Goal: Task Accomplishment & Management: Manage account settings

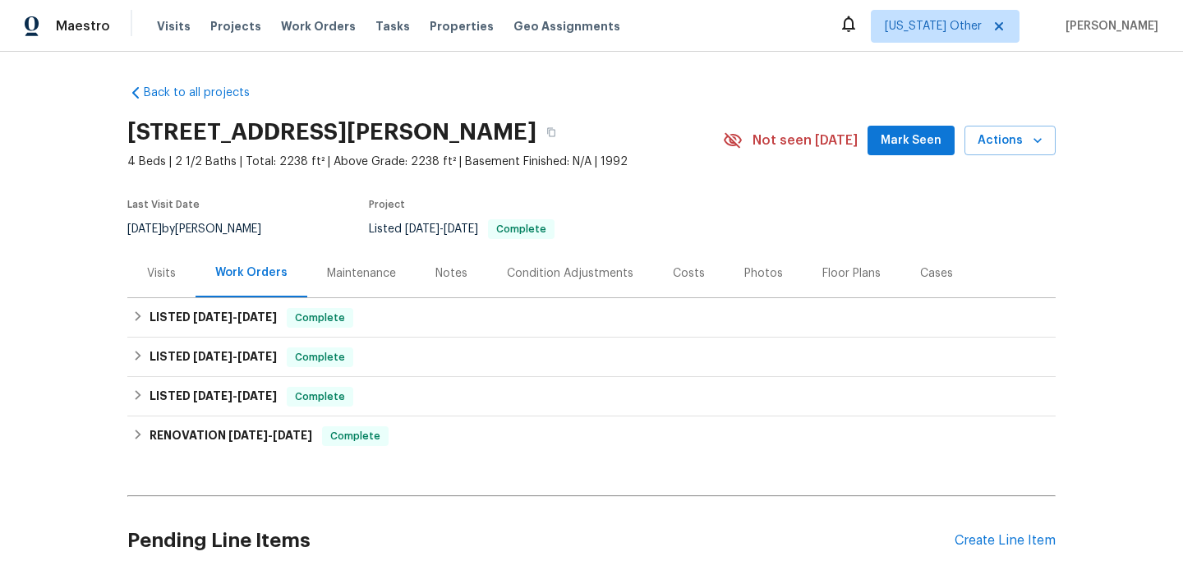
scroll to position [22, 0]
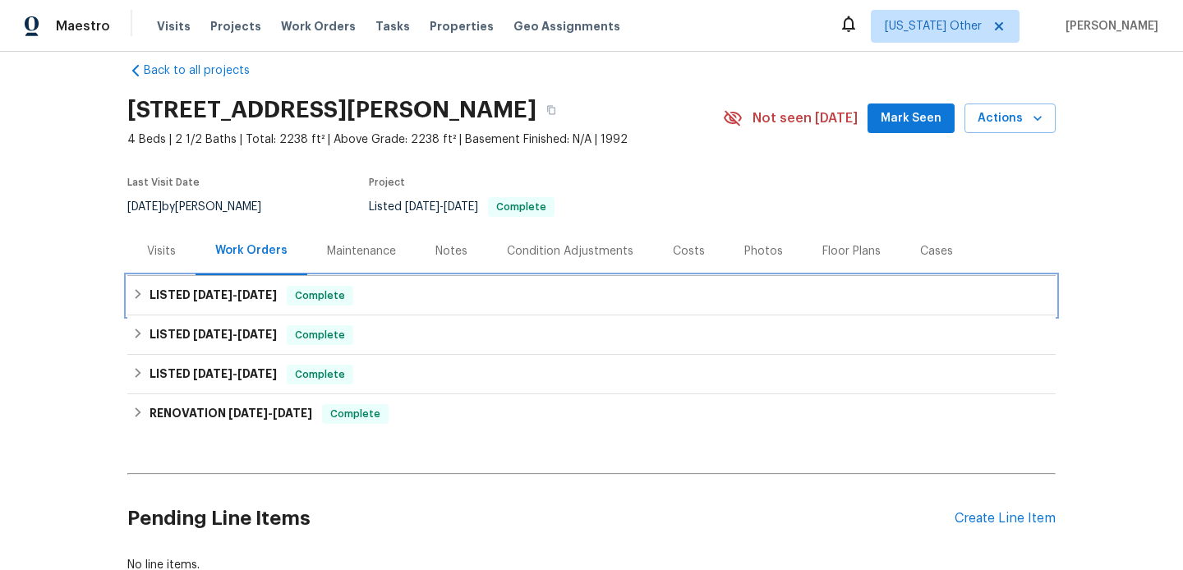
click at [420, 291] on div "LISTED 9/15/25 - 9/18/25 Complete" at bounding box center [591, 296] width 918 height 20
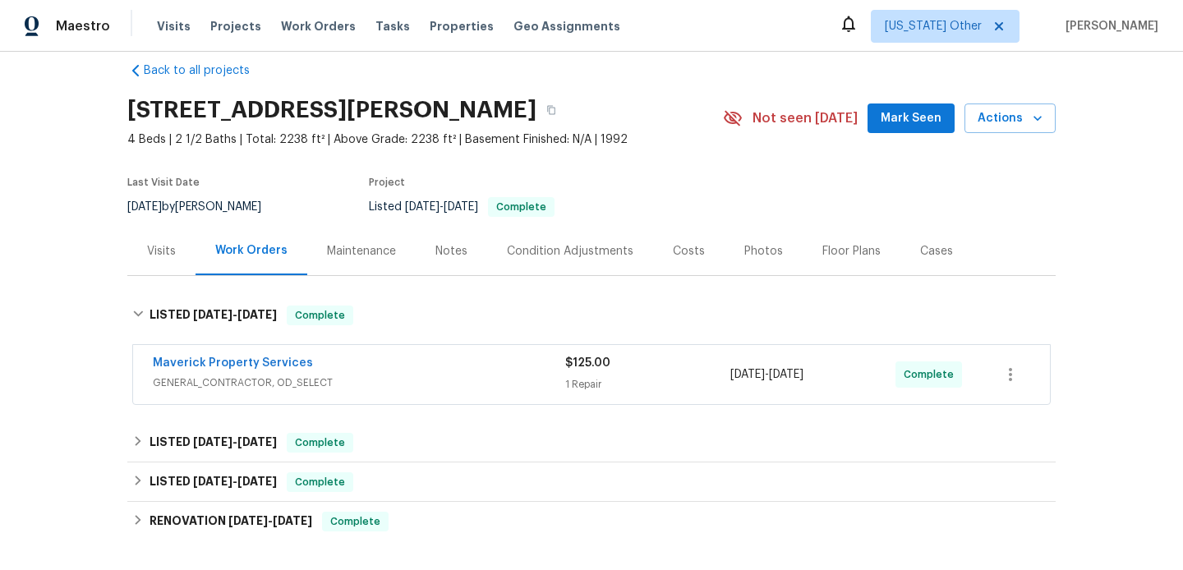
click at [439, 365] on div "Maverick Property Services" at bounding box center [359, 365] width 412 height 20
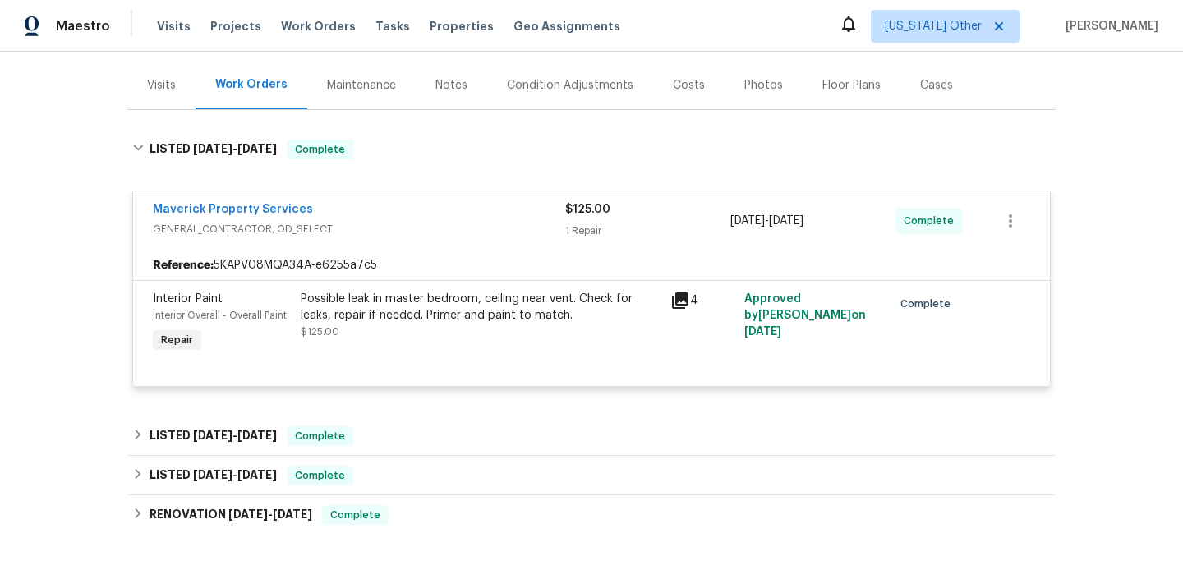
scroll to position [293, 0]
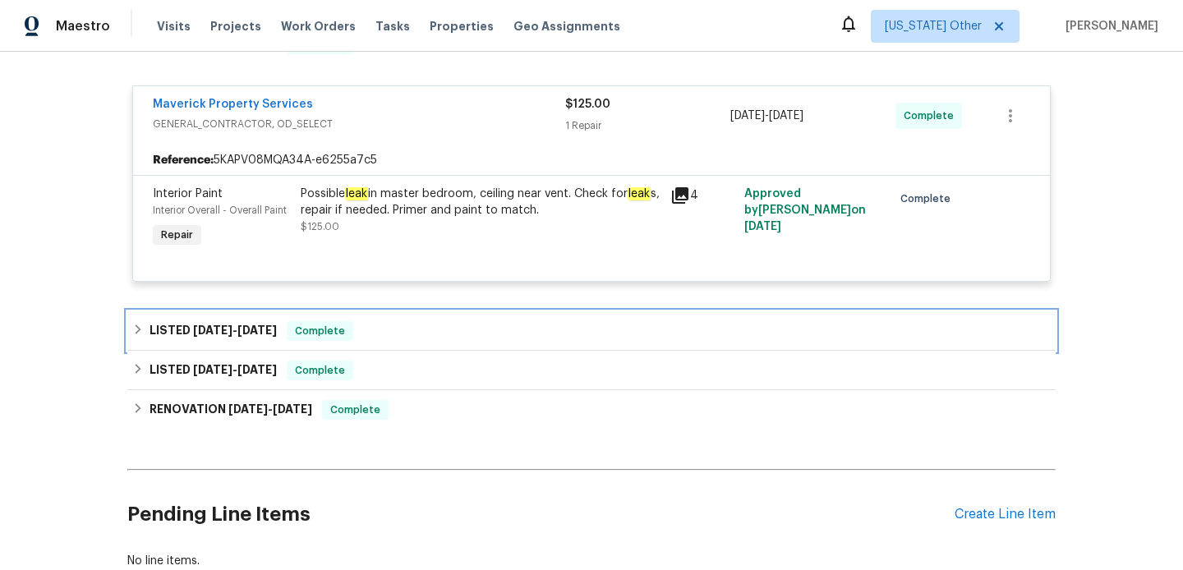
click at [456, 341] on div "LISTED 7/16/25 - 7/24/25 Complete" at bounding box center [591, 331] width 918 height 20
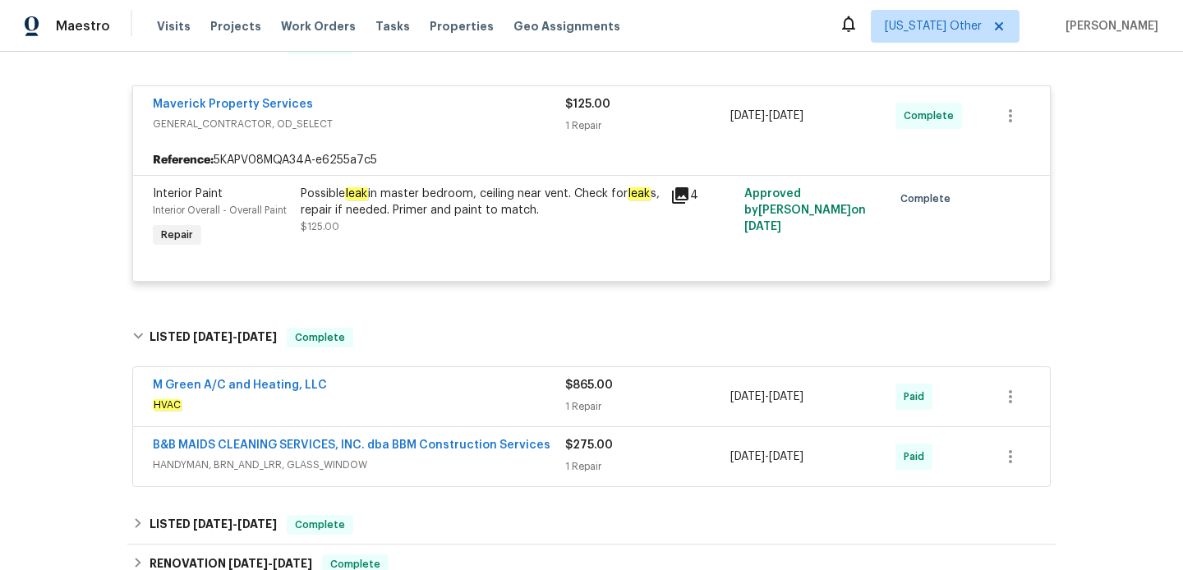
click at [466, 409] on span "HVAC" at bounding box center [359, 405] width 412 height 16
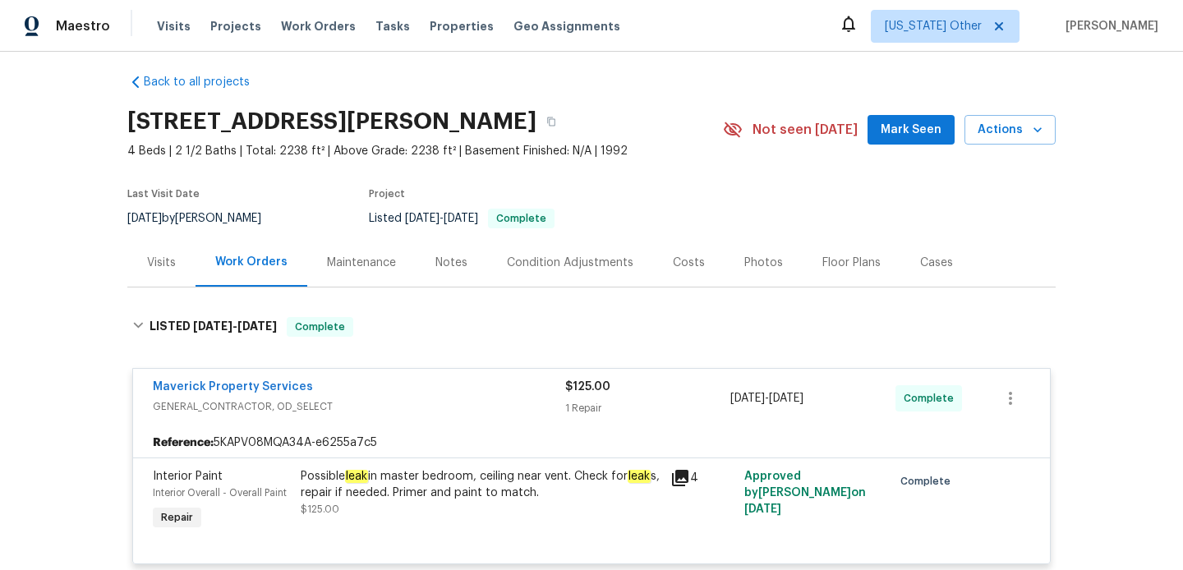
scroll to position [0, 0]
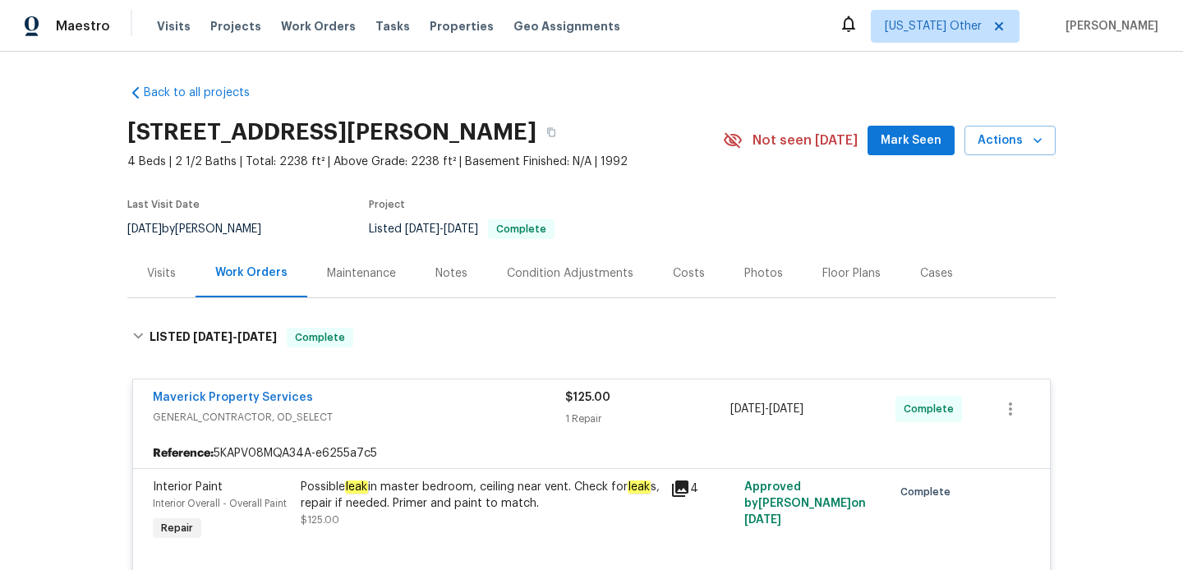
click at [156, 285] on div "Visits" at bounding box center [161, 273] width 68 height 48
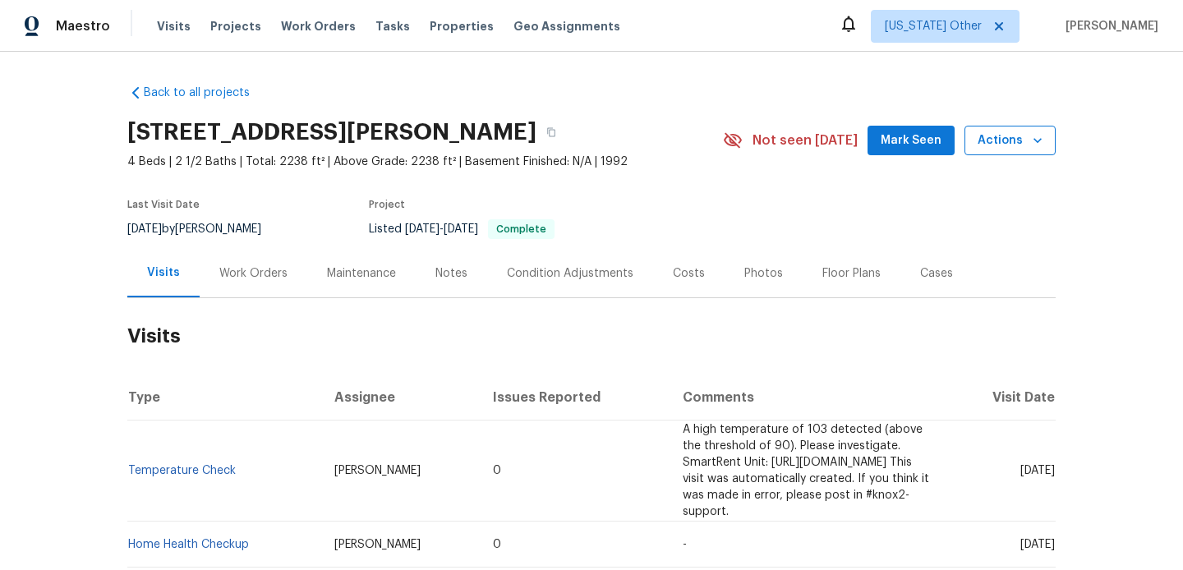
click at [989, 149] on span "Actions" at bounding box center [1009, 141] width 65 height 21
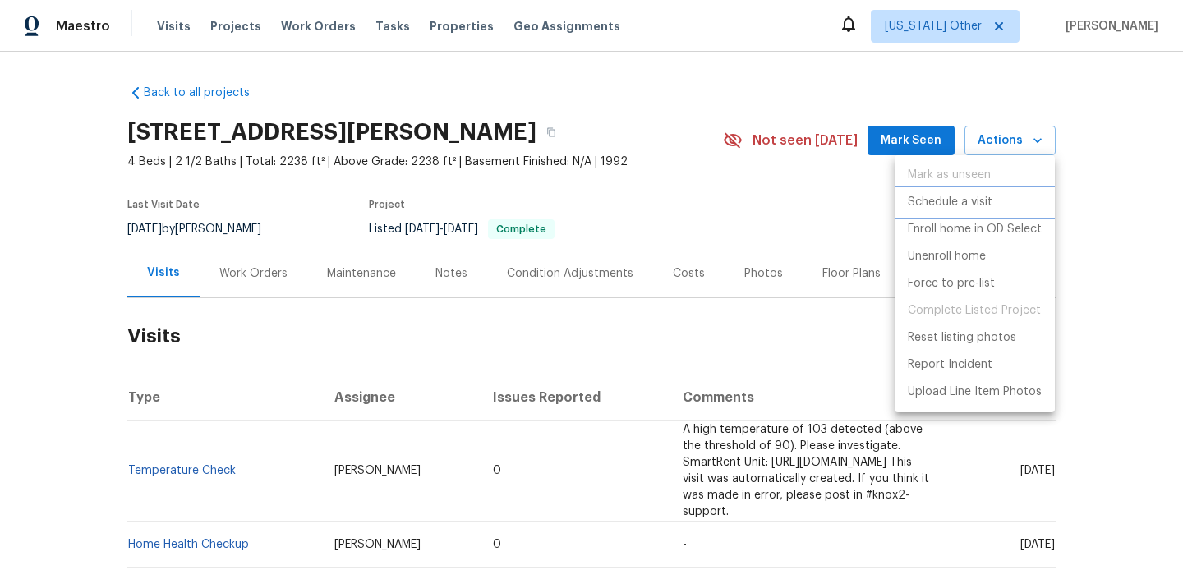
click at [947, 204] on p "Schedule a visit" at bounding box center [949, 202] width 85 height 17
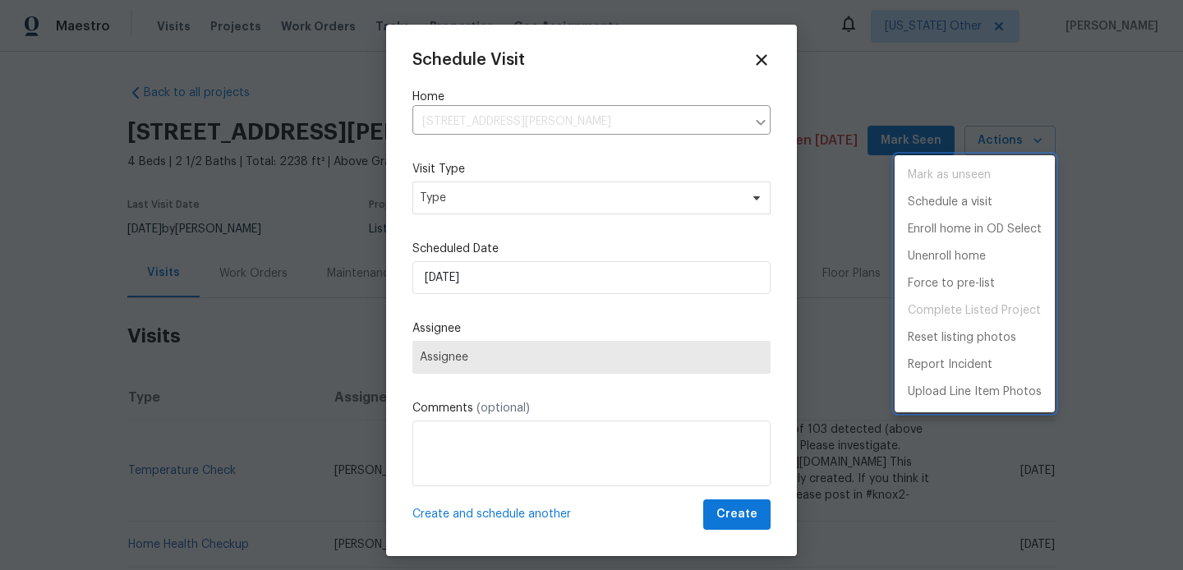
click at [608, 193] on div at bounding box center [591, 285] width 1183 height 570
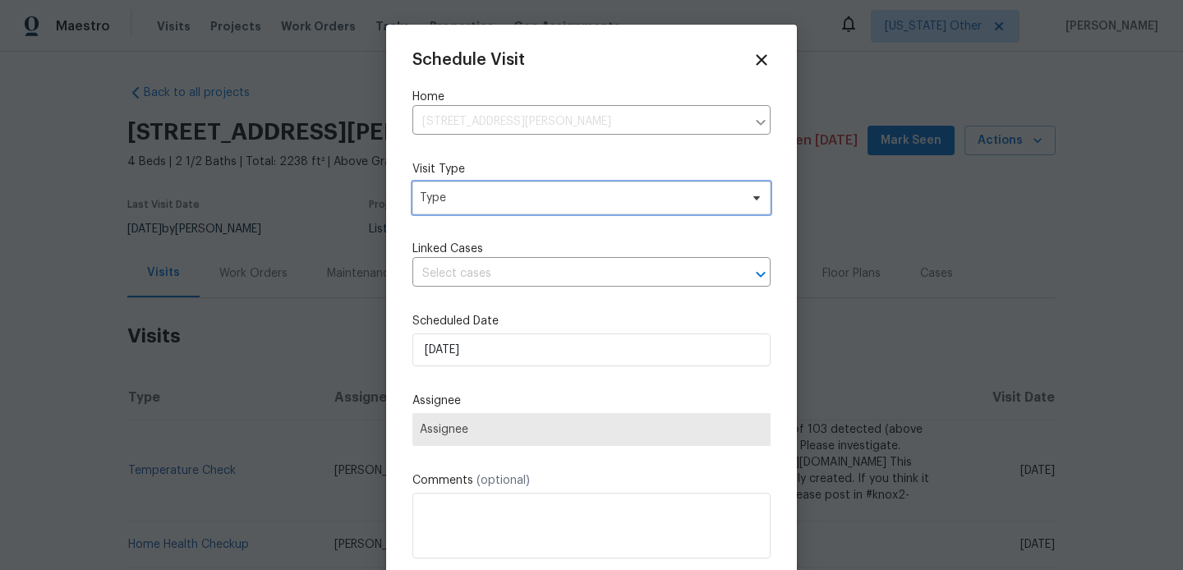
click at [606, 193] on span "Type" at bounding box center [579, 198] width 319 height 16
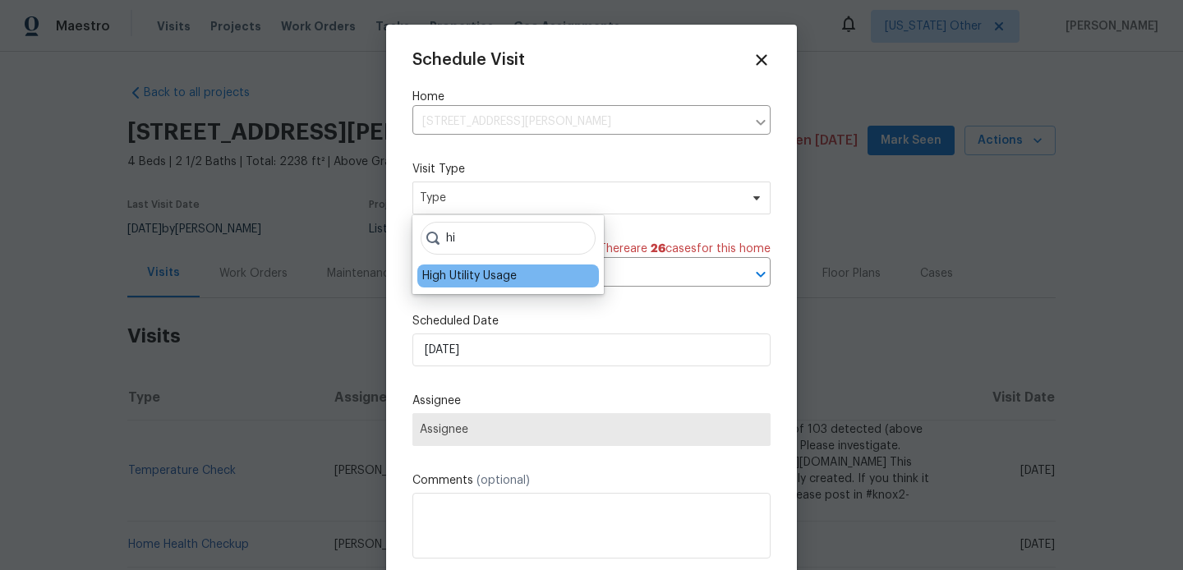
type input "hi"
click at [452, 275] on div "High Utility Usage" at bounding box center [469, 276] width 94 height 16
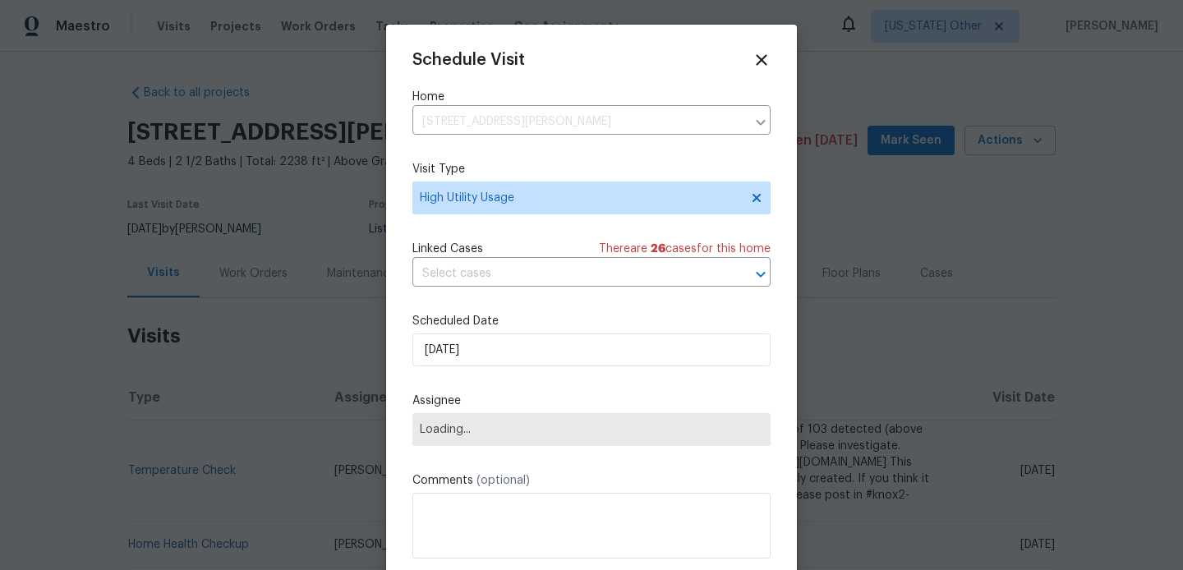
click at [489, 368] on div "Schedule Visit Home 5118 Feather Crst, McKinney, TX 75072 ​ Visit Type High Uti…" at bounding box center [591, 326] width 358 height 551
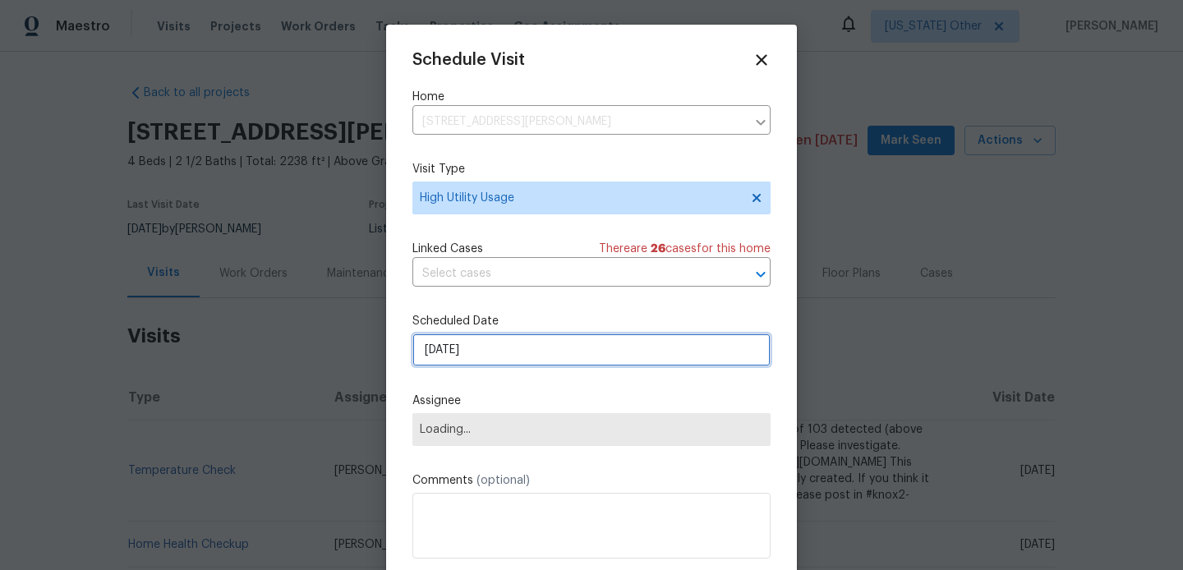
click at [490, 360] on input "04/10/2025" at bounding box center [591, 349] width 358 height 33
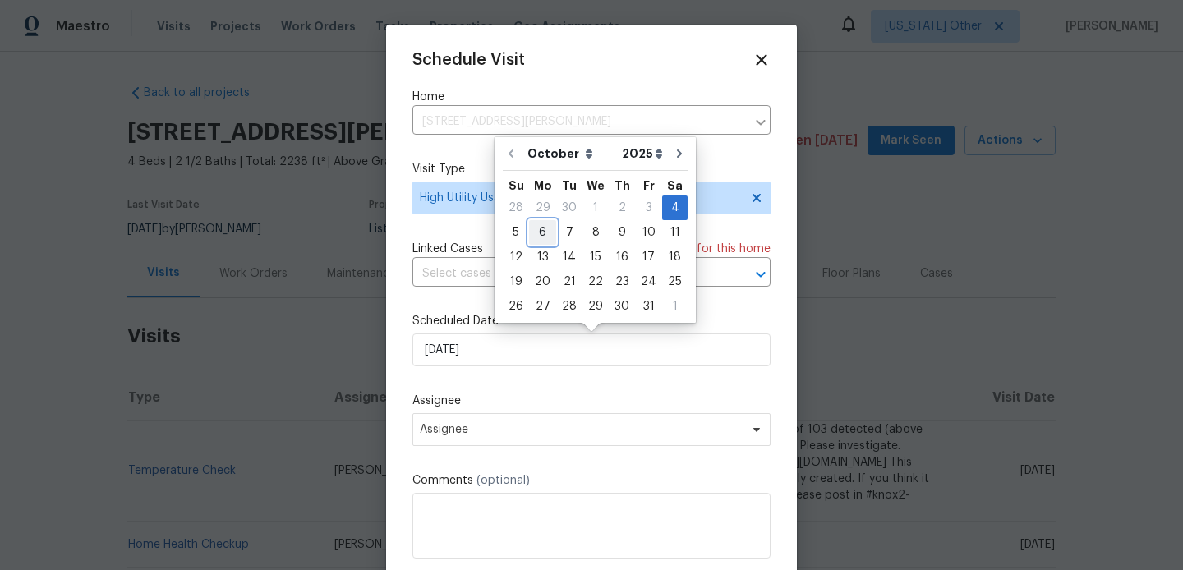
click at [539, 235] on div "6" at bounding box center [542, 232] width 27 height 23
type input "06/10/2025"
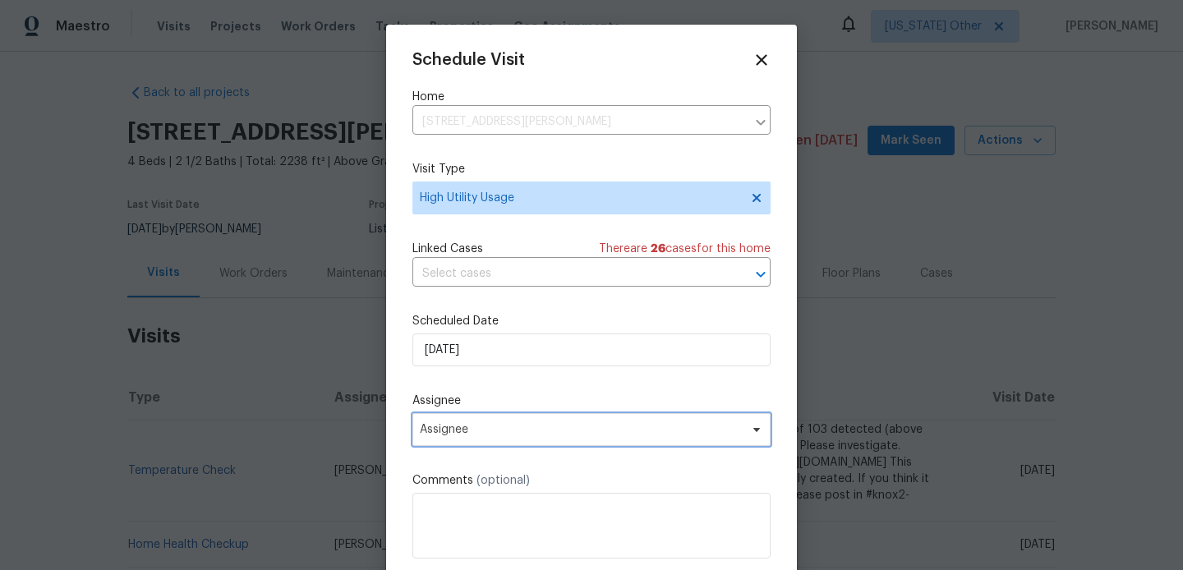
click at [479, 430] on span "Assignee" at bounding box center [581, 429] width 322 height 13
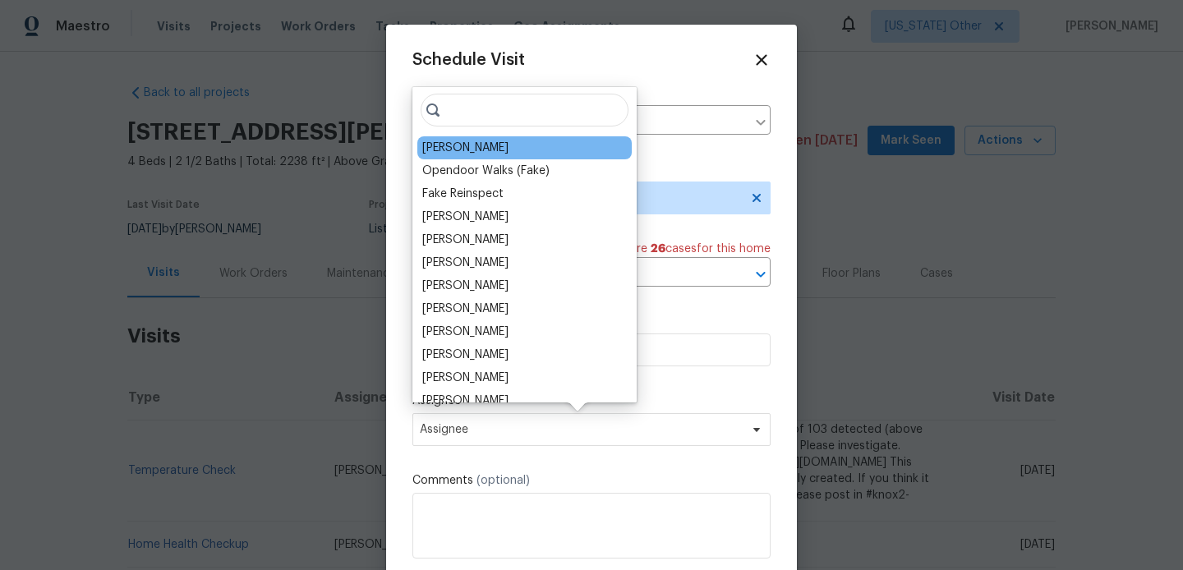
click at [464, 151] on div "[PERSON_NAME]" at bounding box center [465, 148] width 86 height 16
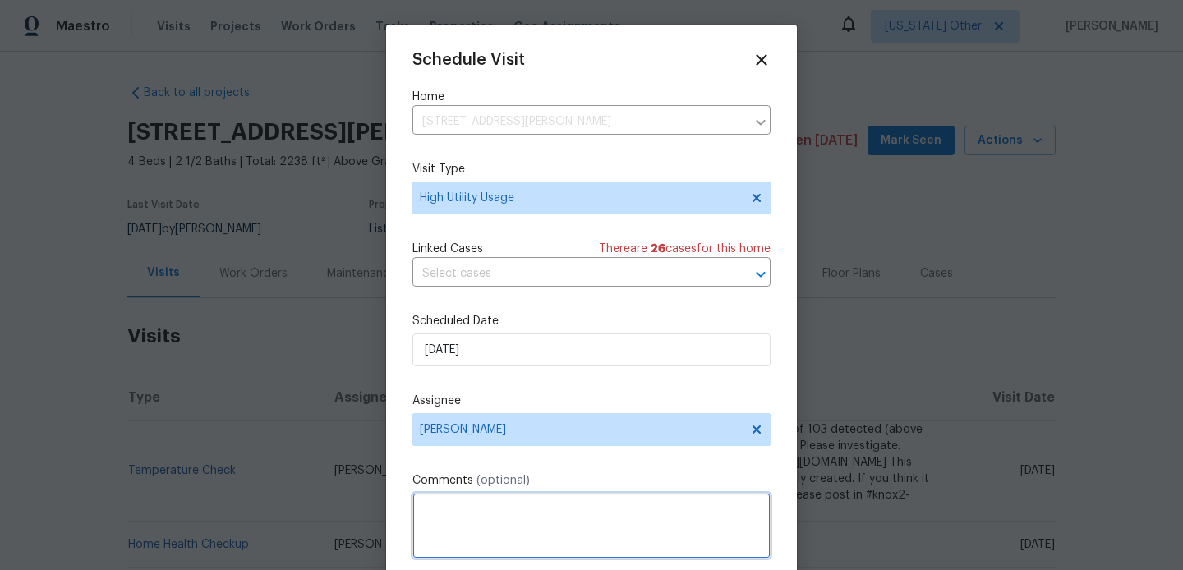
click at [494, 524] on textarea at bounding box center [591, 526] width 358 height 66
paste textarea "Hi team, we received a high-usage electric alert from a utility company for thi…"
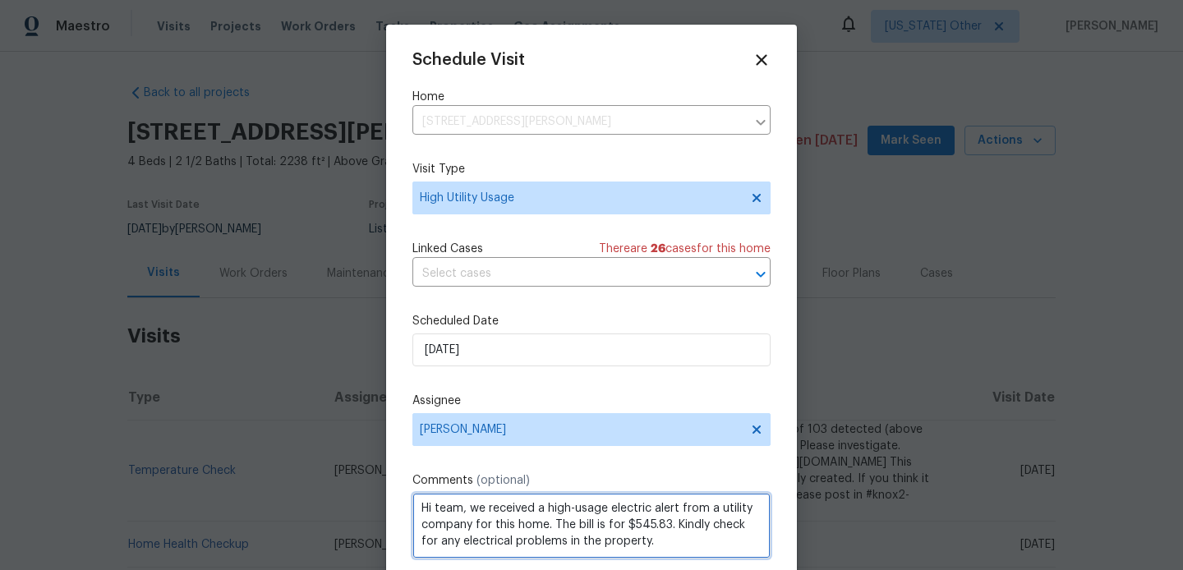
scroll to position [30, 0]
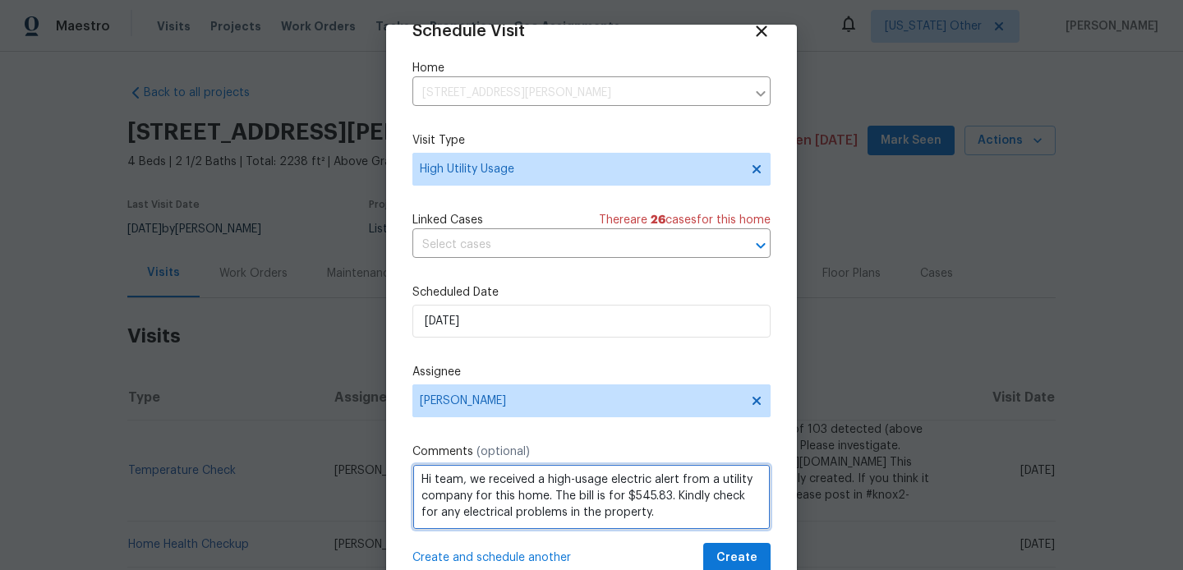
type textarea "Hi team, we received a high-usage electric alert from a utility company for thi…"
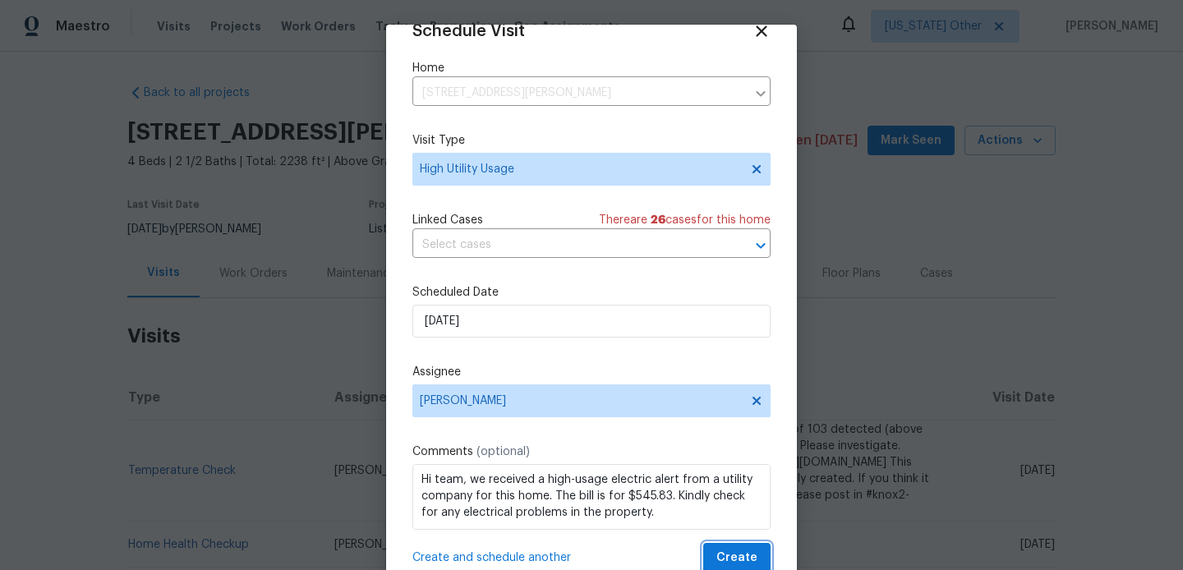
click at [728, 553] on span "Create" at bounding box center [736, 558] width 41 height 21
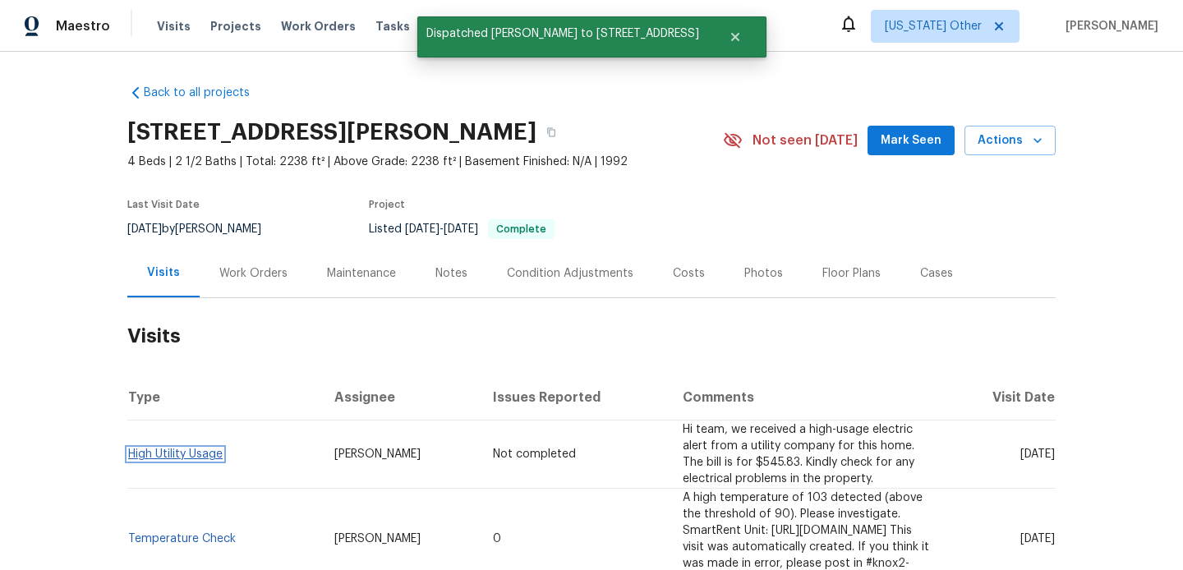
click at [209, 452] on link "High Utility Usage" at bounding box center [175, 453] width 94 height 11
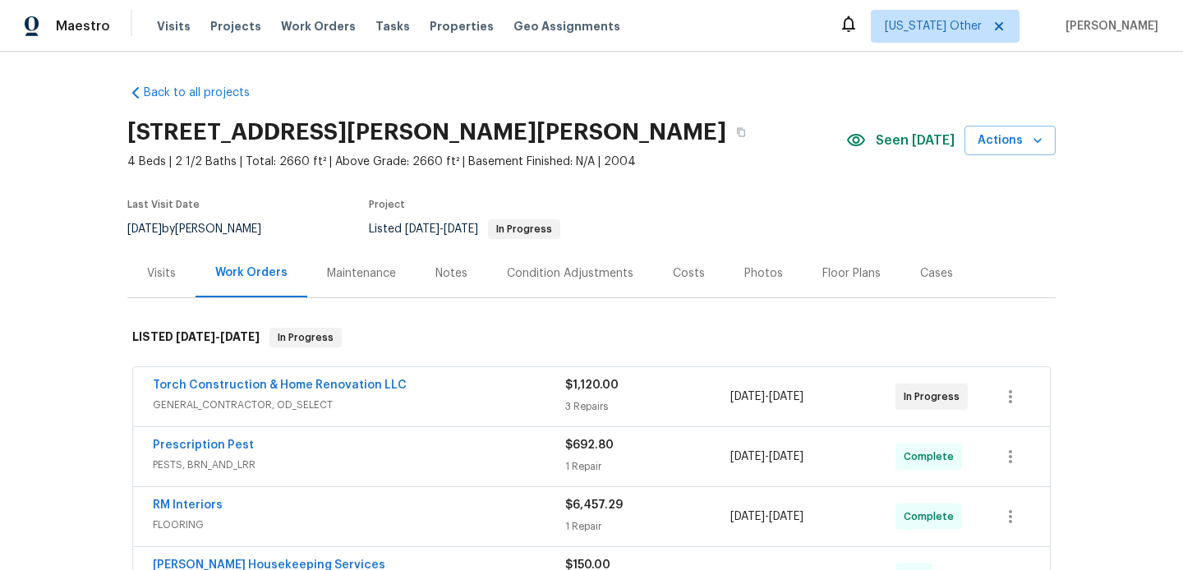
click at [430, 397] on span "GENERAL_CONTRACTOR, OD_SELECT" at bounding box center [359, 405] width 412 height 16
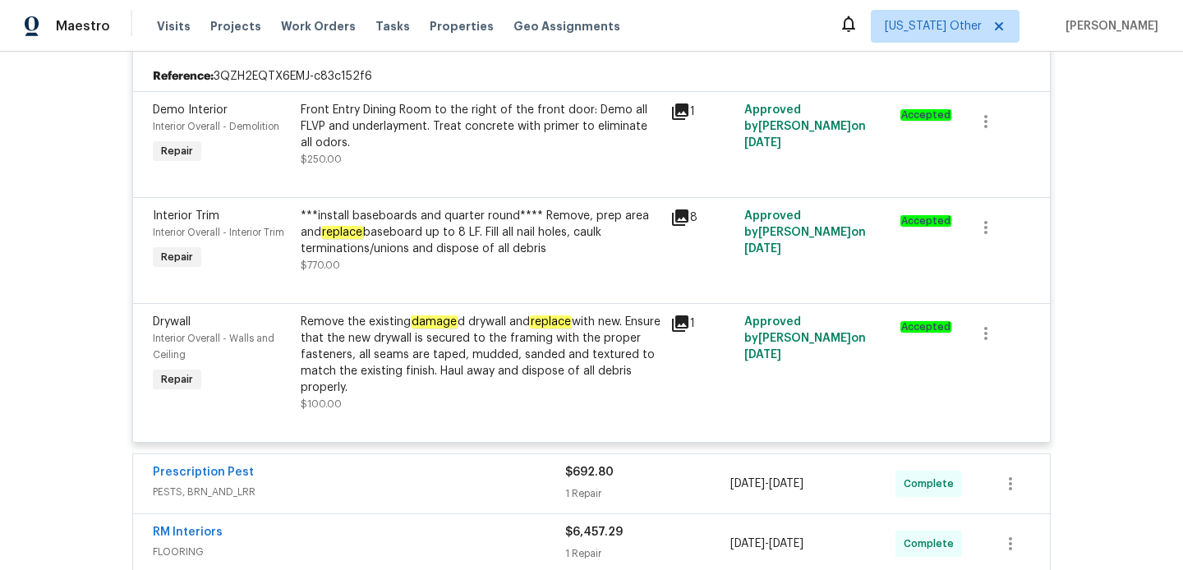
scroll to position [378, 0]
click at [444, 473] on div "Prescription Pest" at bounding box center [359, 473] width 412 height 20
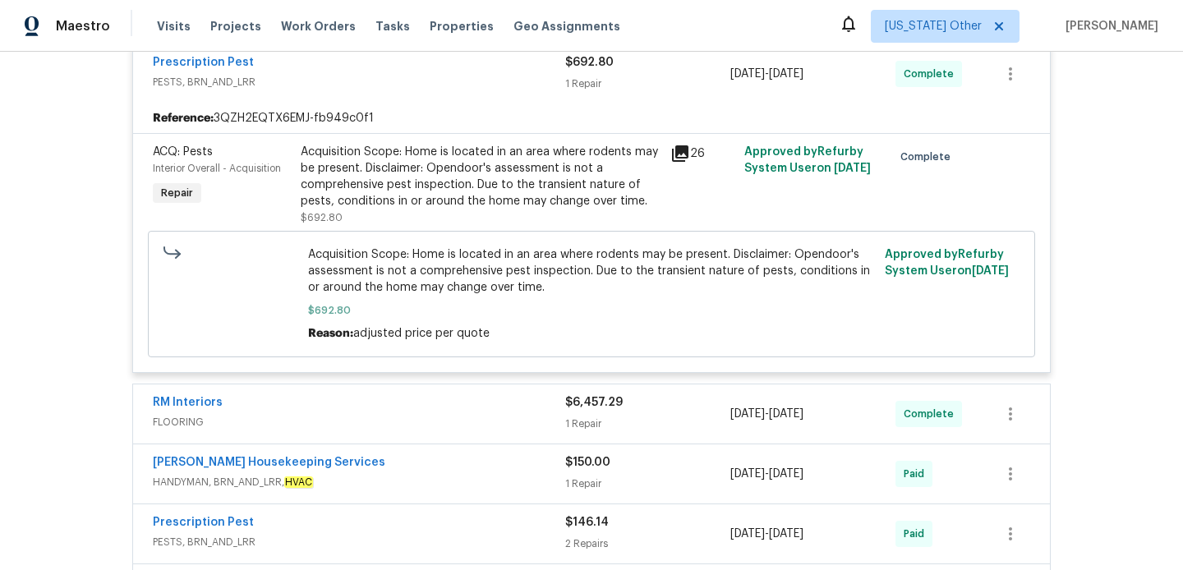
scroll to position [871, 0]
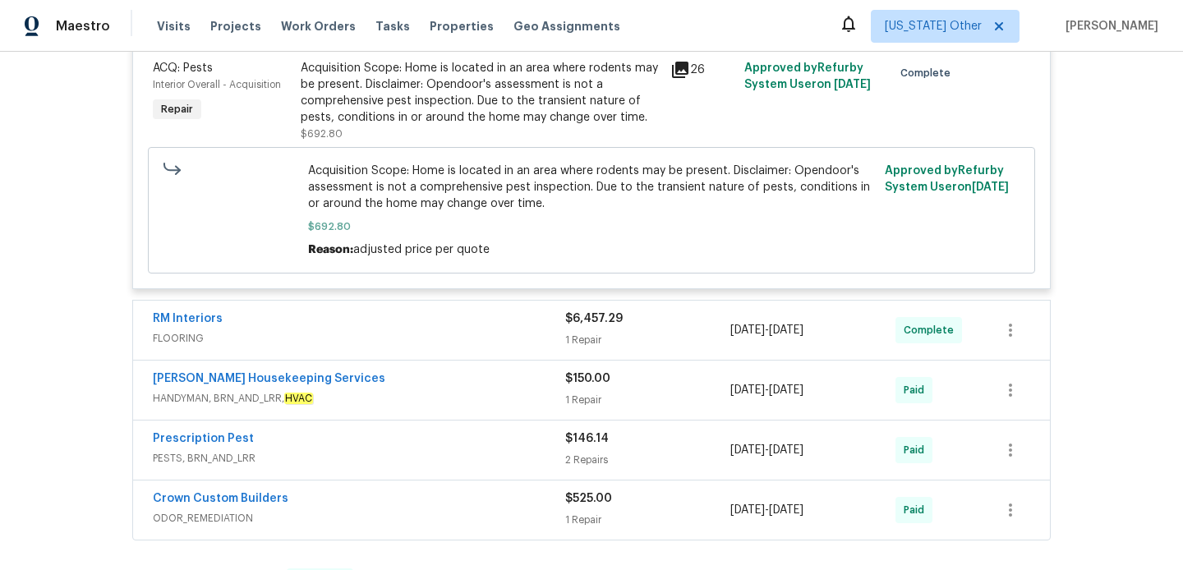
click at [487, 324] on div "RM Interiors" at bounding box center [359, 320] width 412 height 20
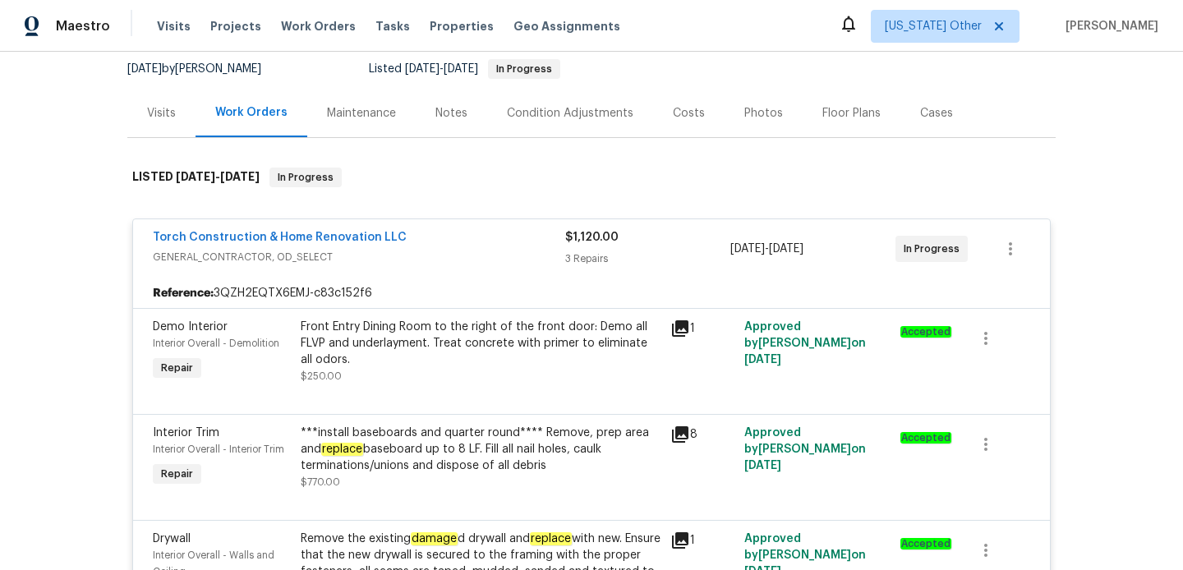
scroll to position [73, 0]
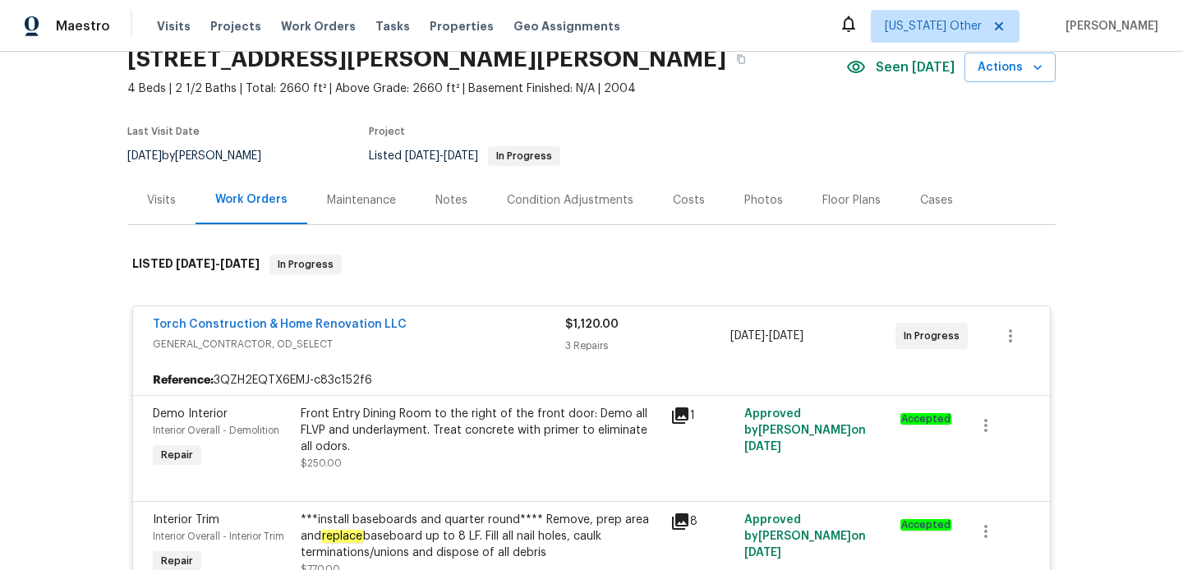
click at [181, 203] on div "Visits" at bounding box center [161, 200] width 68 height 48
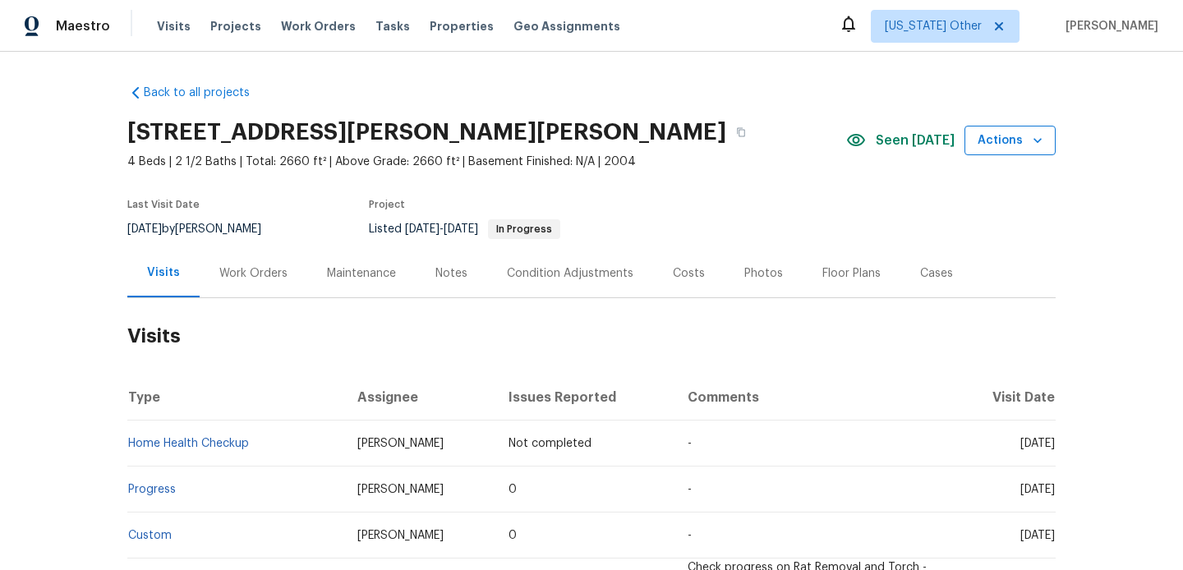
click at [1038, 144] on icon "button" at bounding box center [1037, 140] width 16 height 16
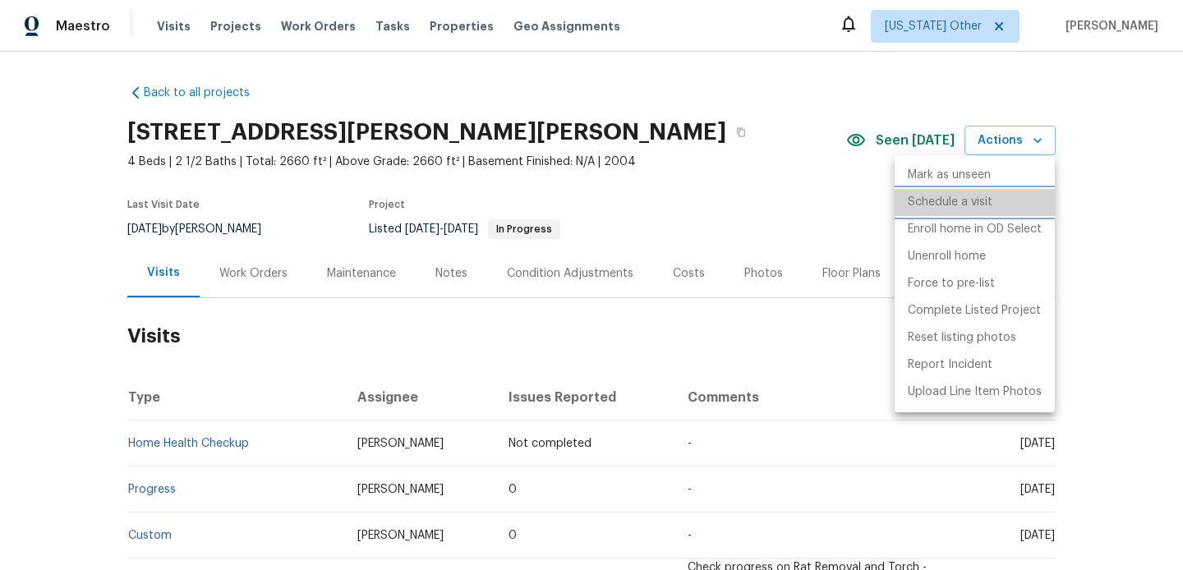
click at [964, 199] on p "Schedule a visit" at bounding box center [949, 202] width 85 height 17
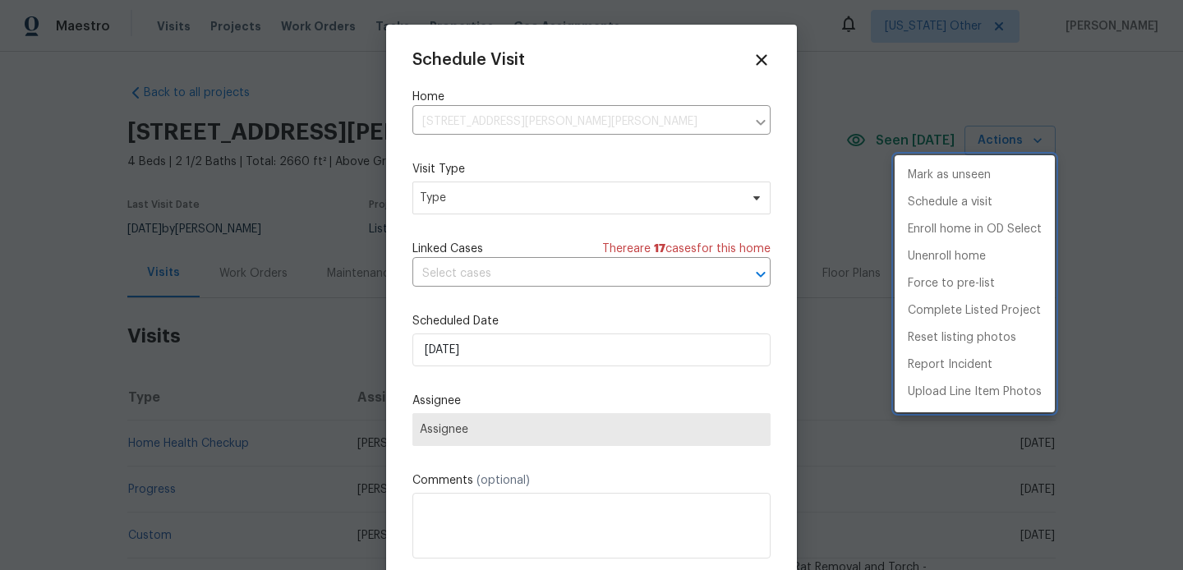
click at [473, 196] on div at bounding box center [591, 285] width 1183 height 570
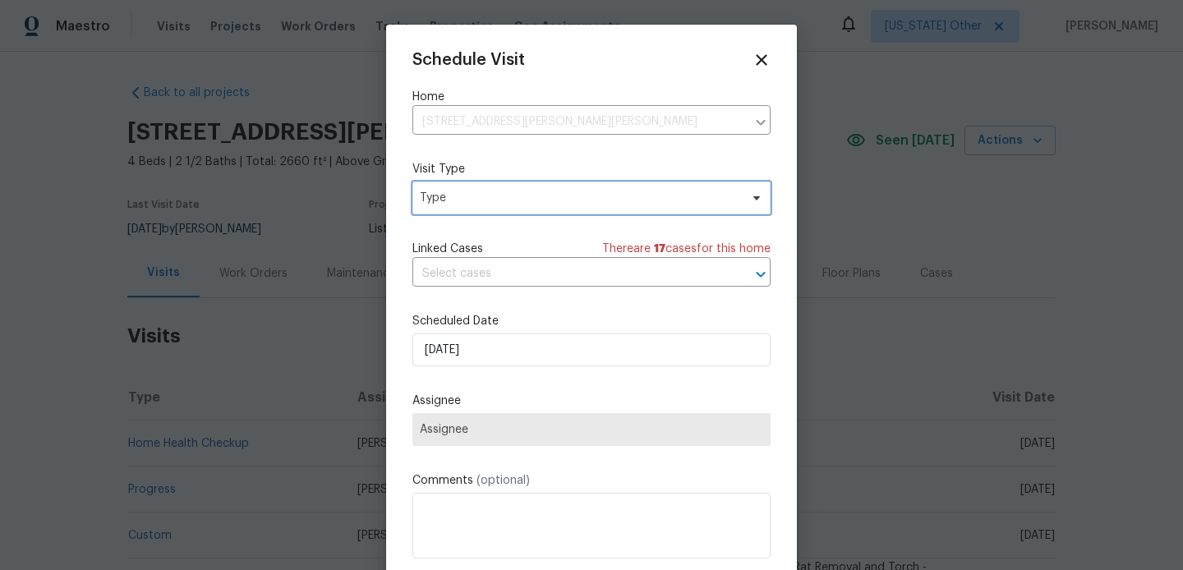
click at [473, 196] on span "Type" at bounding box center [579, 198] width 319 height 16
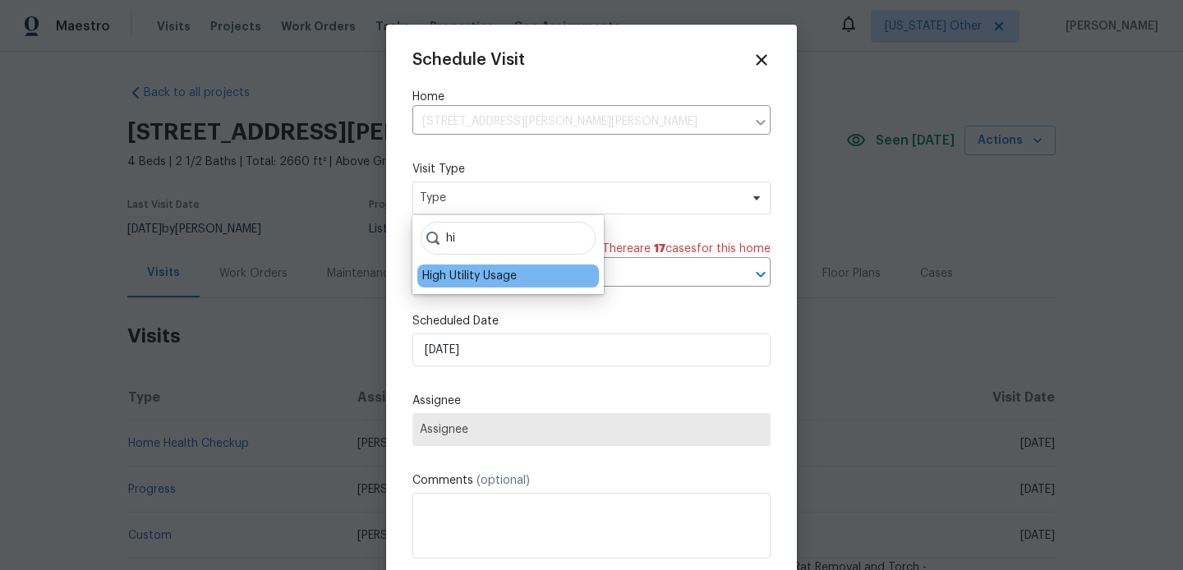
type input "hi"
click at [469, 273] on div "High Utility Usage" at bounding box center [469, 276] width 94 height 16
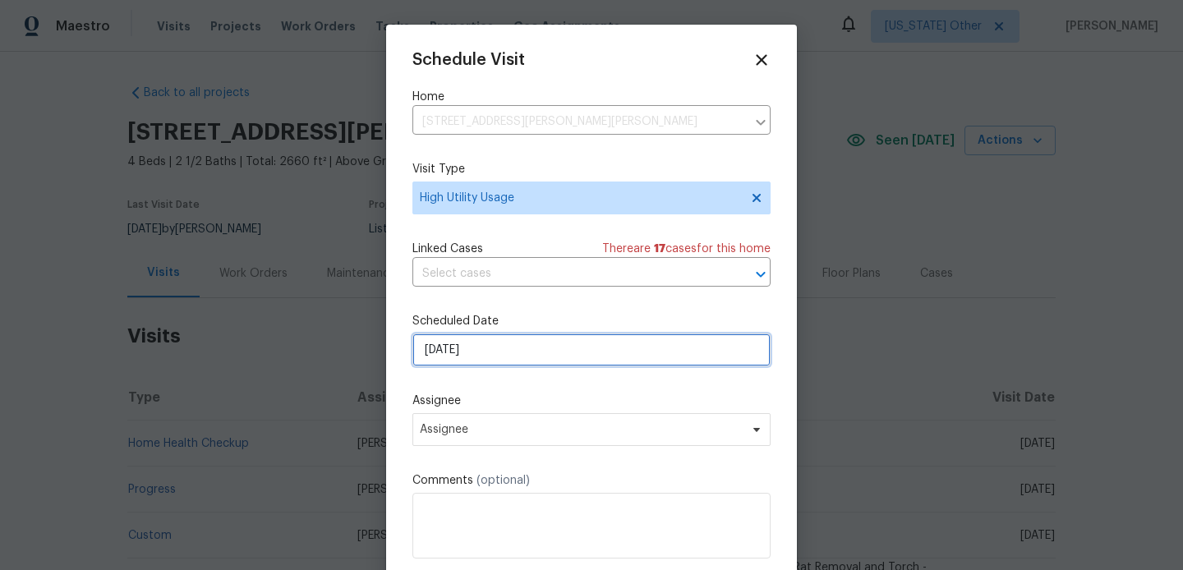
click at [492, 348] on input "[DATE]" at bounding box center [591, 349] width 358 height 33
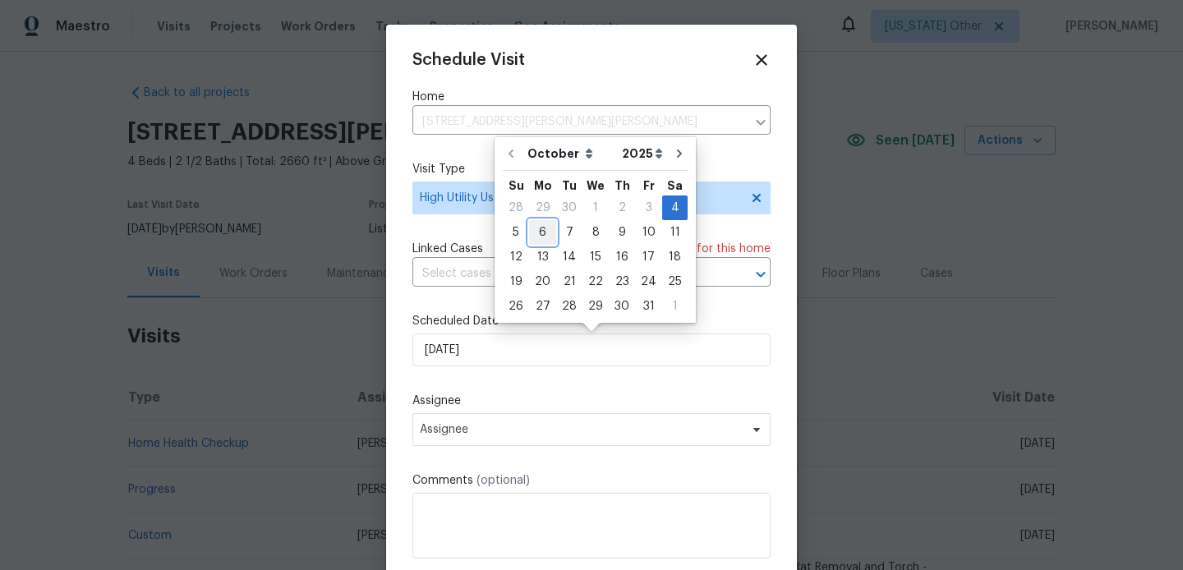
click at [541, 236] on div "6" at bounding box center [542, 232] width 27 height 23
type input "[DATE]"
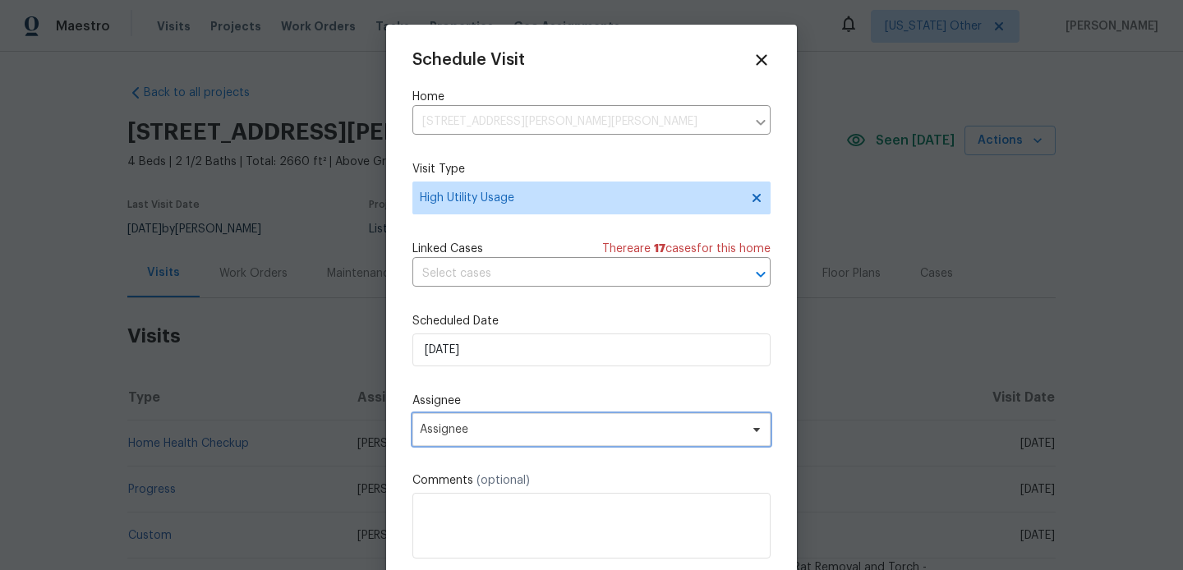
click at [506, 427] on span "Assignee" at bounding box center [581, 429] width 322 height 13
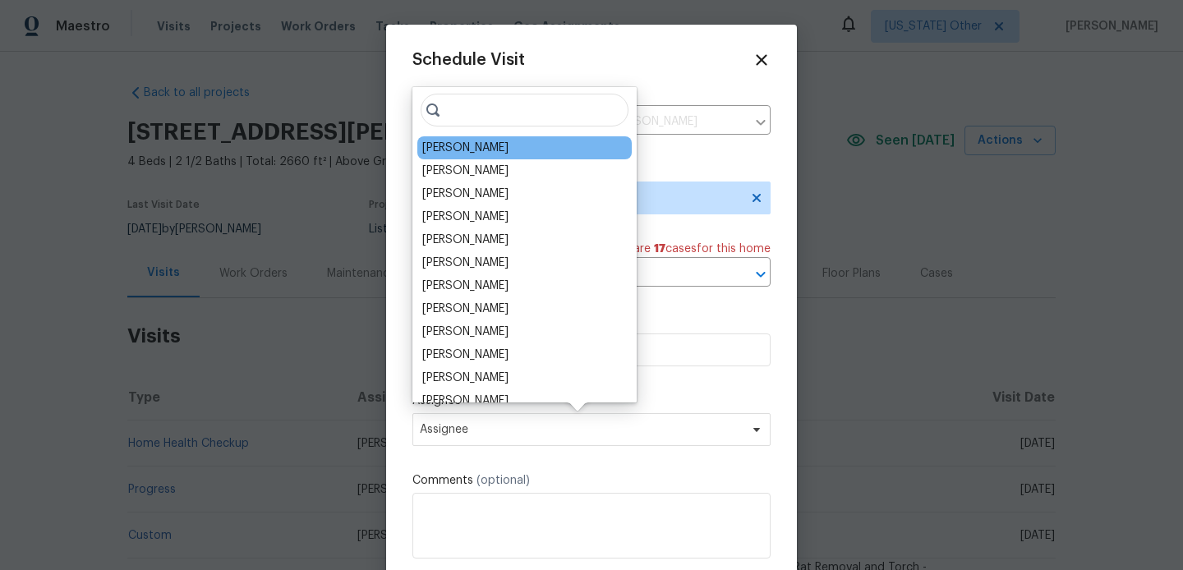
click at [478, 153] on div "Nelson Figueroa" at bounding box center [465, 148] width 86 height 16
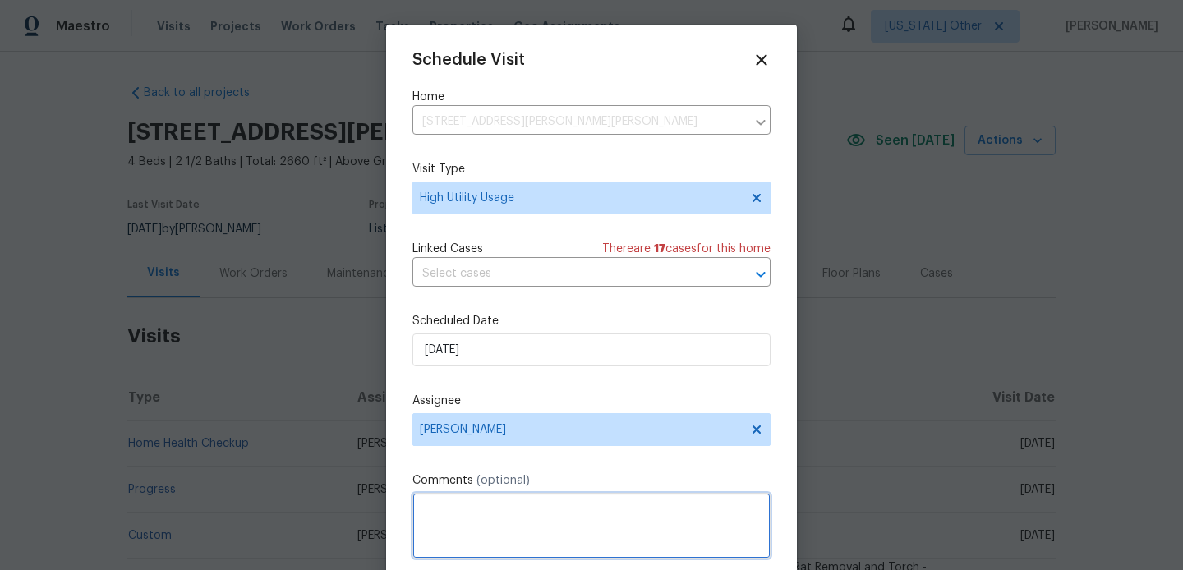
click at [483, 518] on textarea at bounding box center [591, 526] width 358 height 66
paste textarea "Hi team, we received a high-usage electric alert from a utility company for thi…"
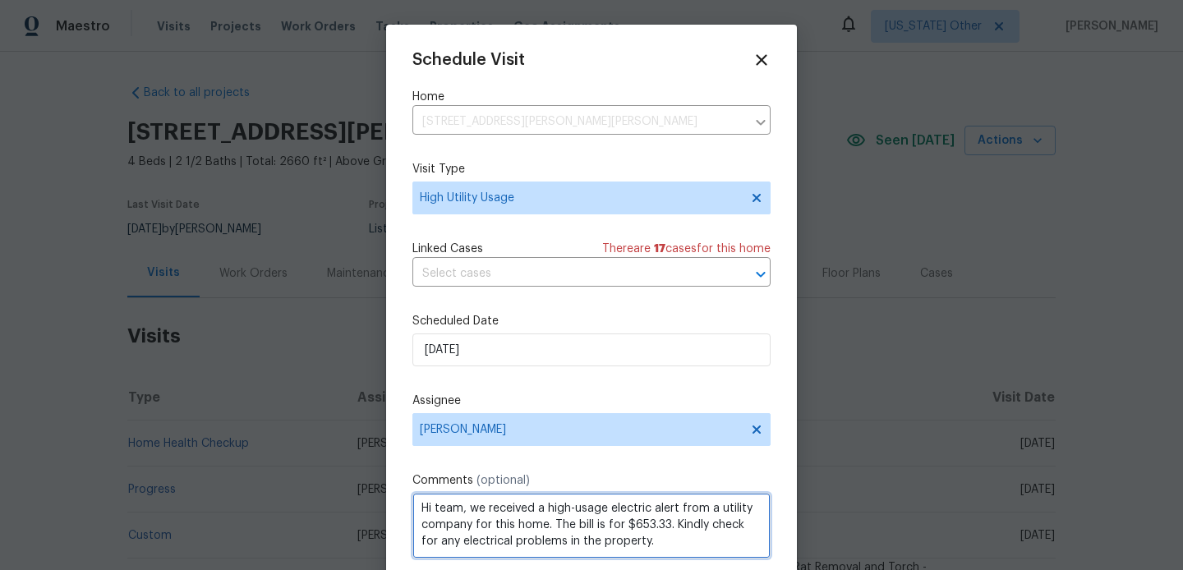
scroll to position [30, 0]
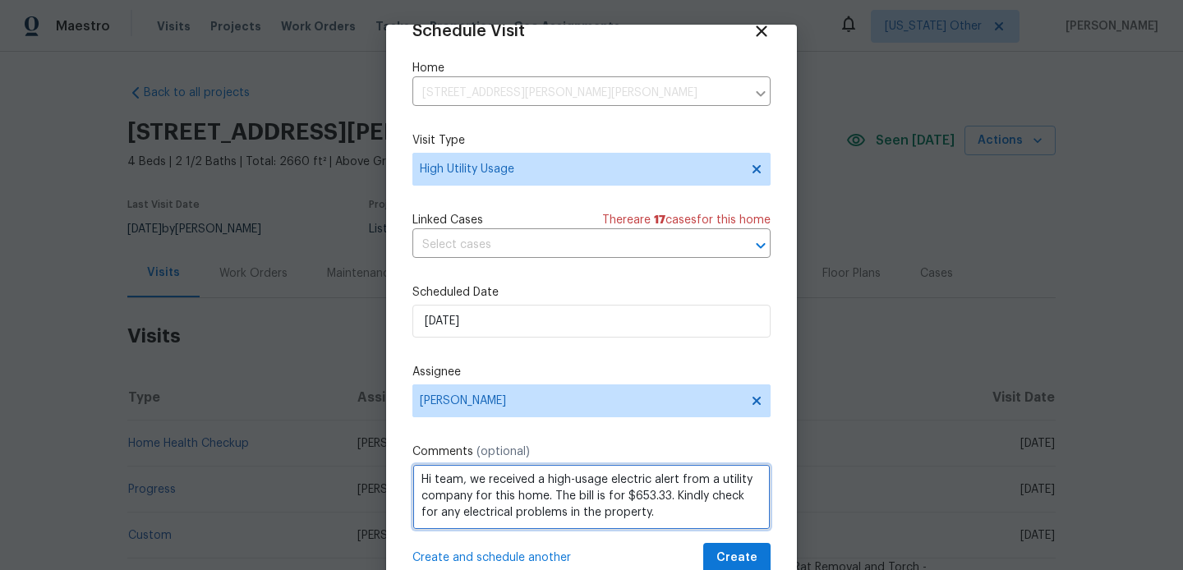
type textarea "Hi team, we received a high-usage electric alert from a utility company for thi…"
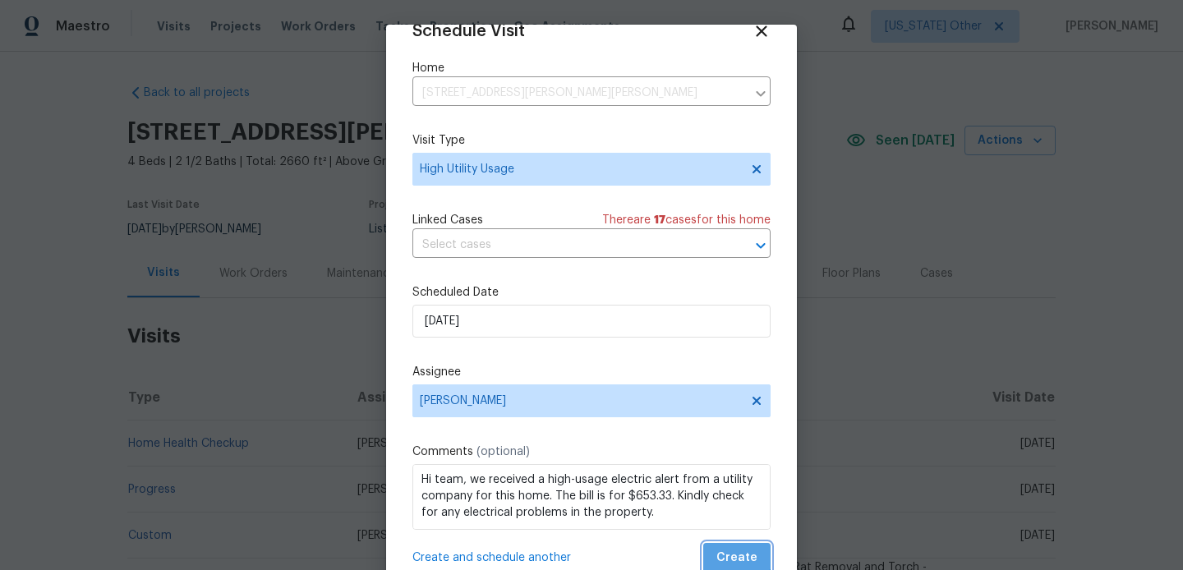
click at [733, 546] on button "Create" at bounding box center [736, 558] width 67 height 30
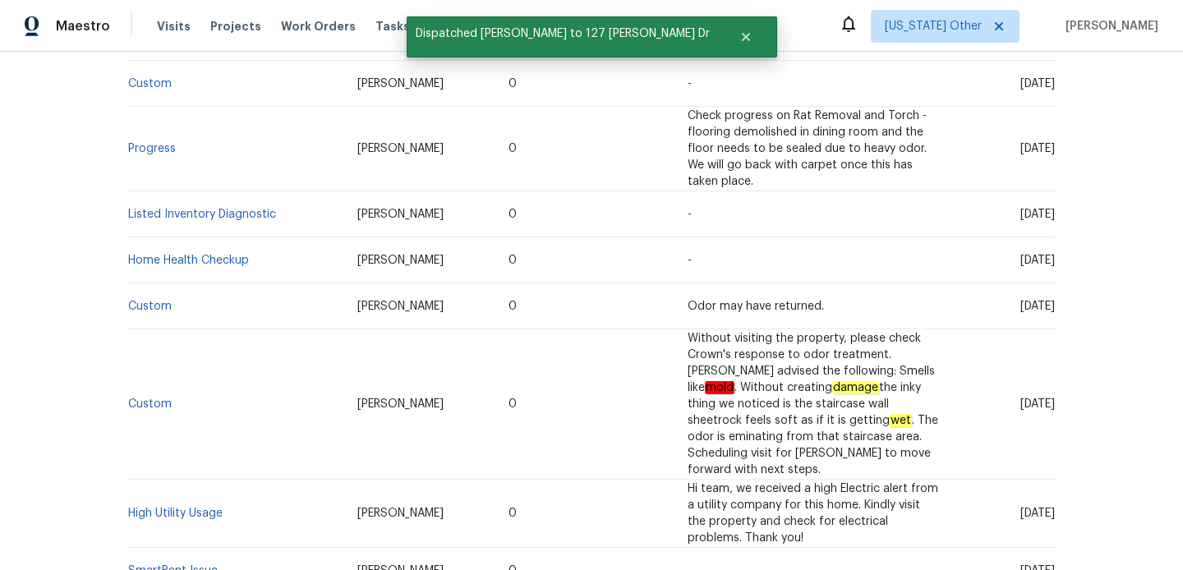
scroll to position [301, 0]
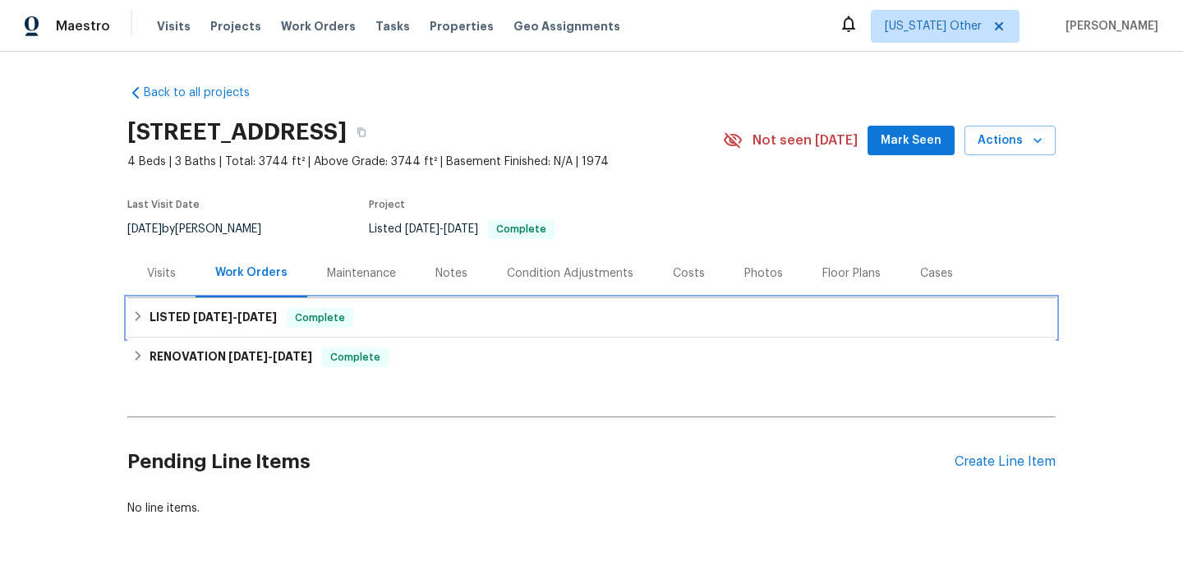
click at [494, 324] on div "LISTED 4/15/25 - 4/16/25 Complete" at bounding box center [591, 318] width 918 height 20
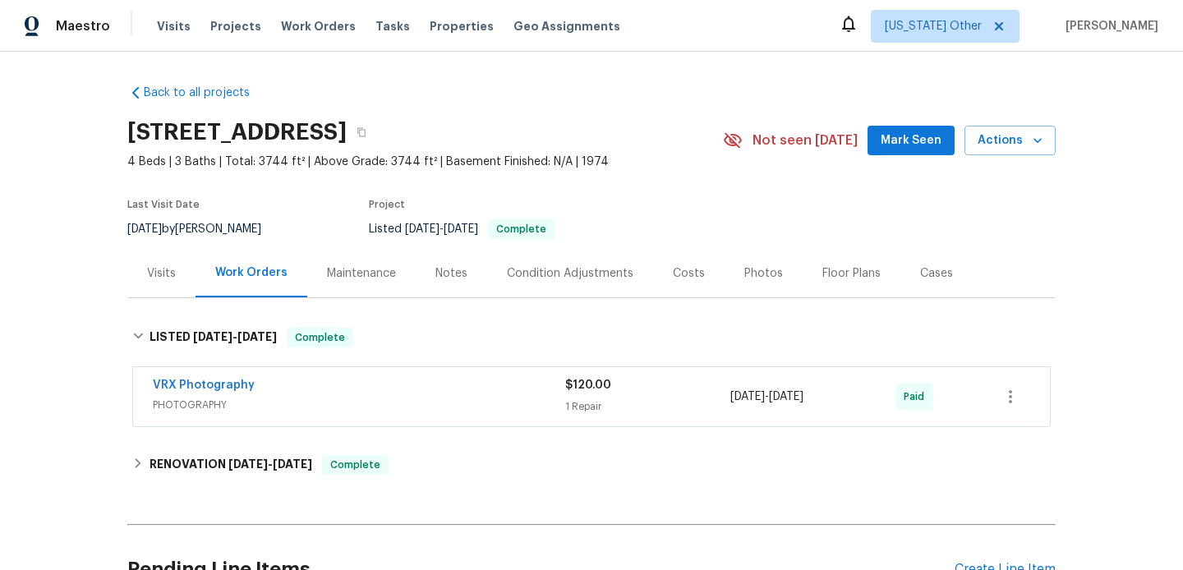
click at [494, 395] on div "VRX Photography" at bounding box center [359, 387] width 412 height 20
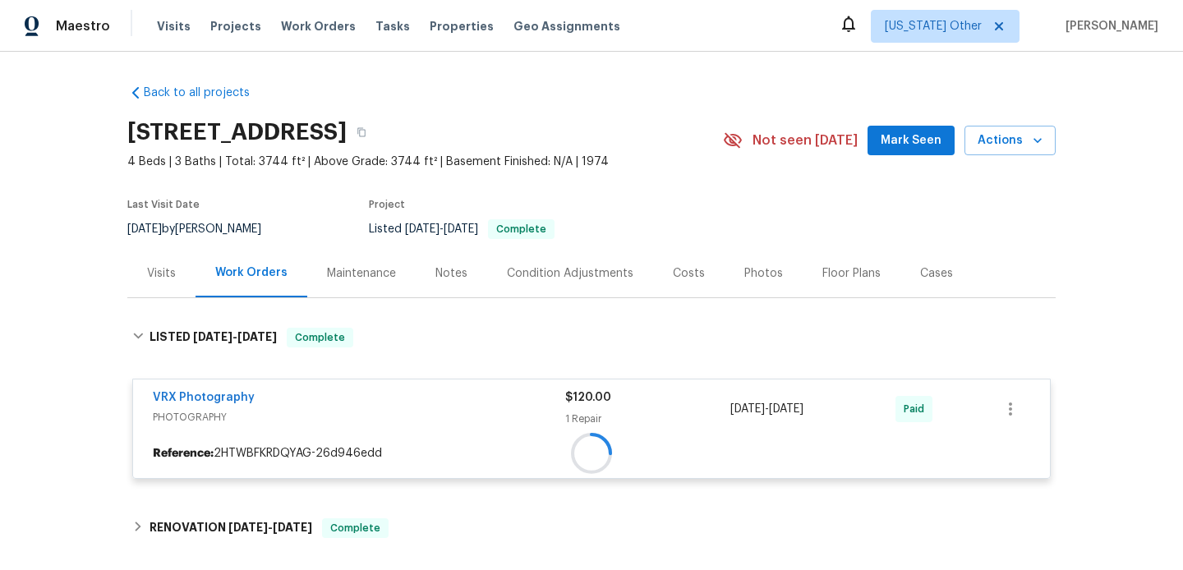
scroll to position [198, 0]
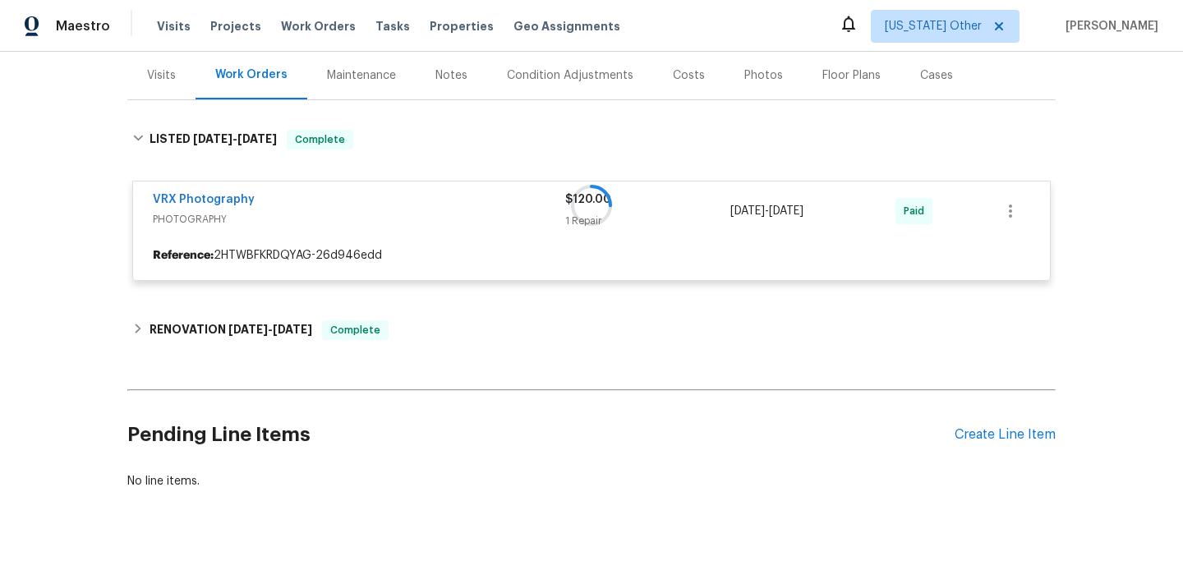
click at [158, 76] on div "Visits" at bounding box center [161, 75] width 29 height 16
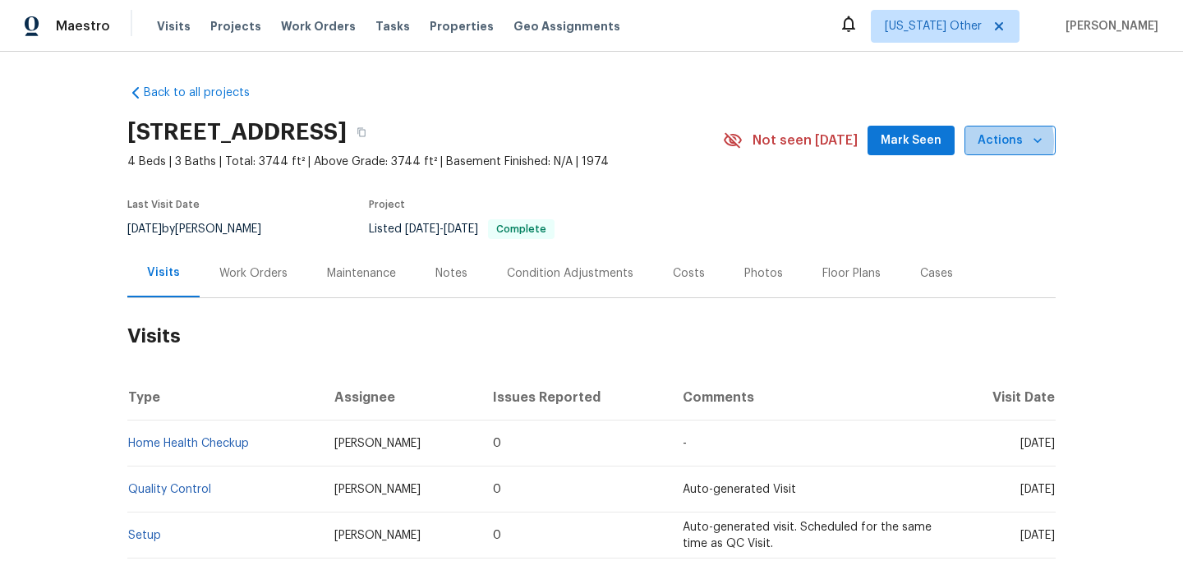
click at [987, 142] on span "Actions" at bounding box center [1009, 141] width 65 height 21
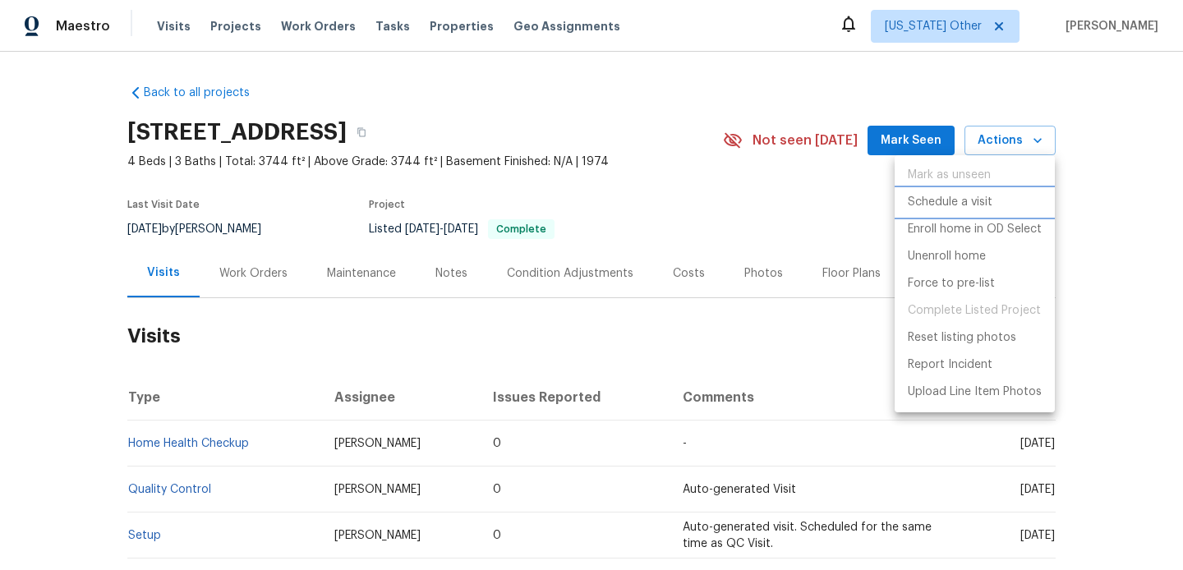
click at [953, 192] on li "Schedule a visit" at bounding box center [974, 202] width 160 height 27
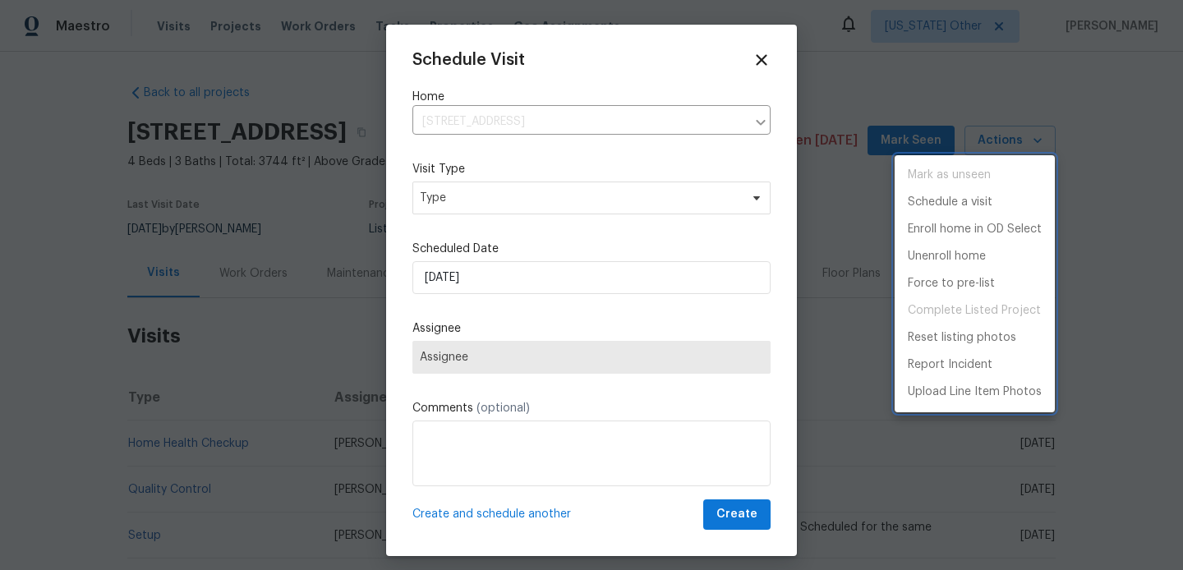
click at [509, 194] on div at bounding box center [591, 285] width 1183 height 570
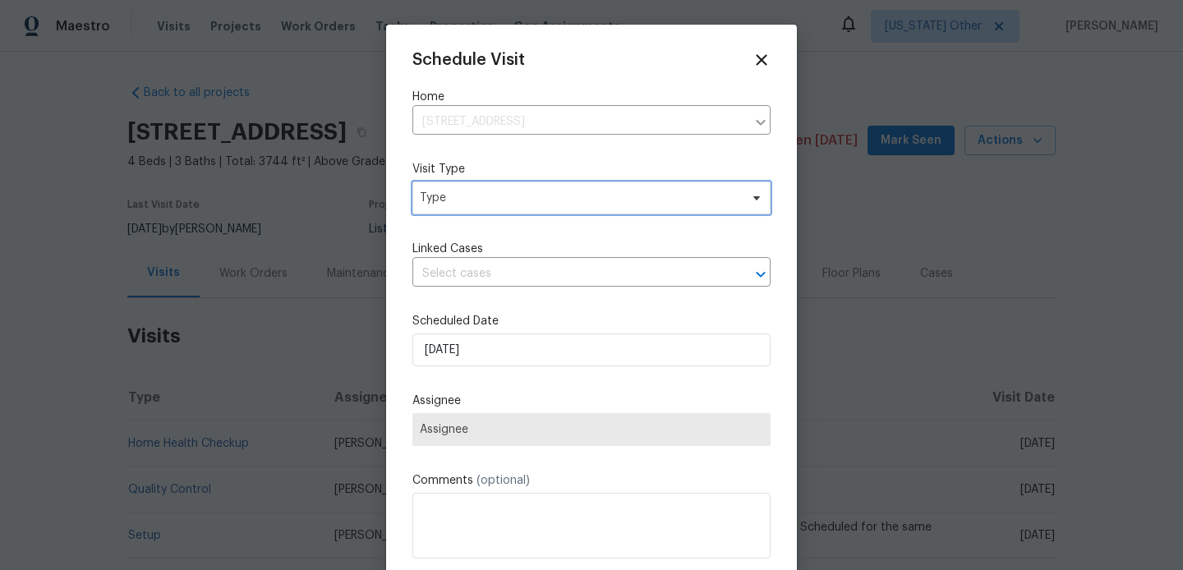
click at [485, 194] on span "Type" at bounding box center [579, 198] width 319 height 16
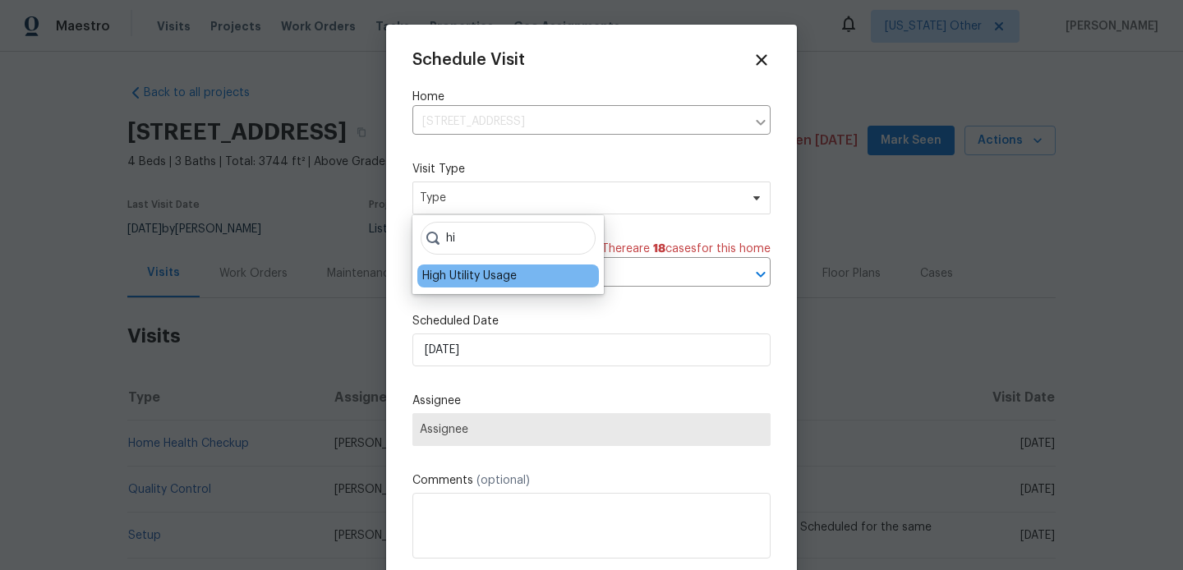
type input "hi"
click at [477, 283] on div "High Utility Usage" at bounding box center [469, 276] width 94 height 16
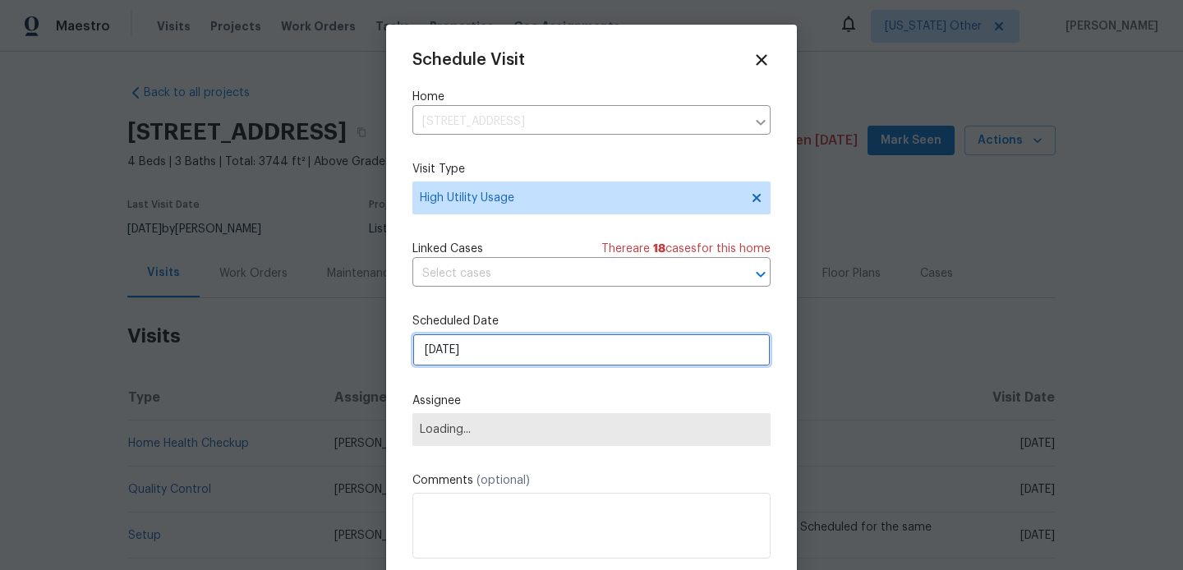
click at [476, 342] on input "04/10/2025" at bounding box center [591, 349] width 358 height 33
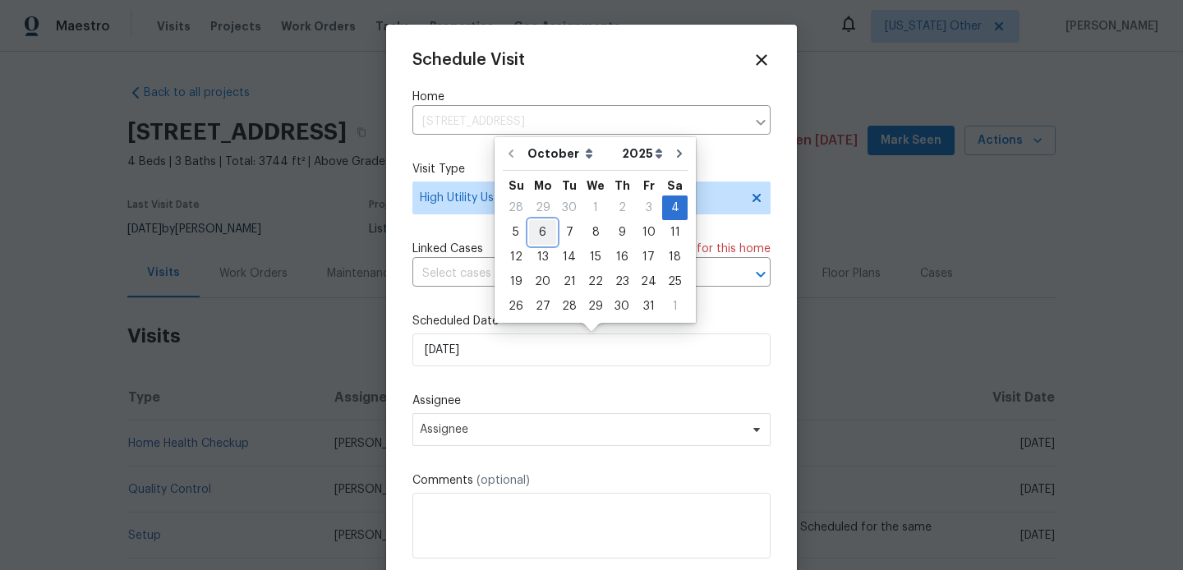
click at [533, 229] on div "6" at bounding box center [542, 232] width 27 height 23
type input "06/10/2025"
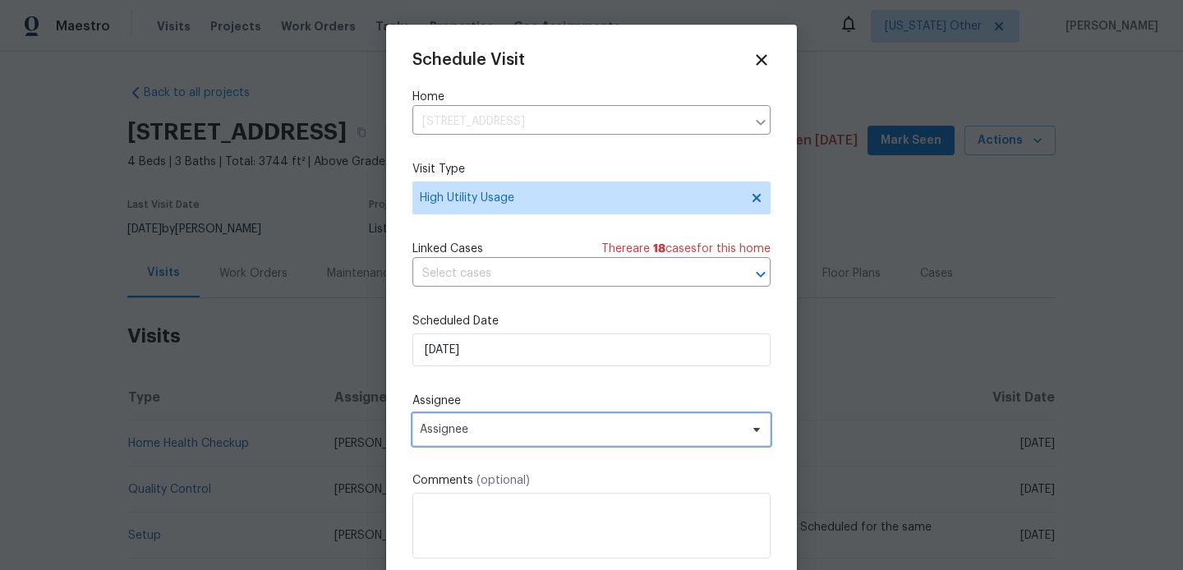
click at [488, 434] on span "Assignee" at bounding box center [581, 429] width 322 height 13
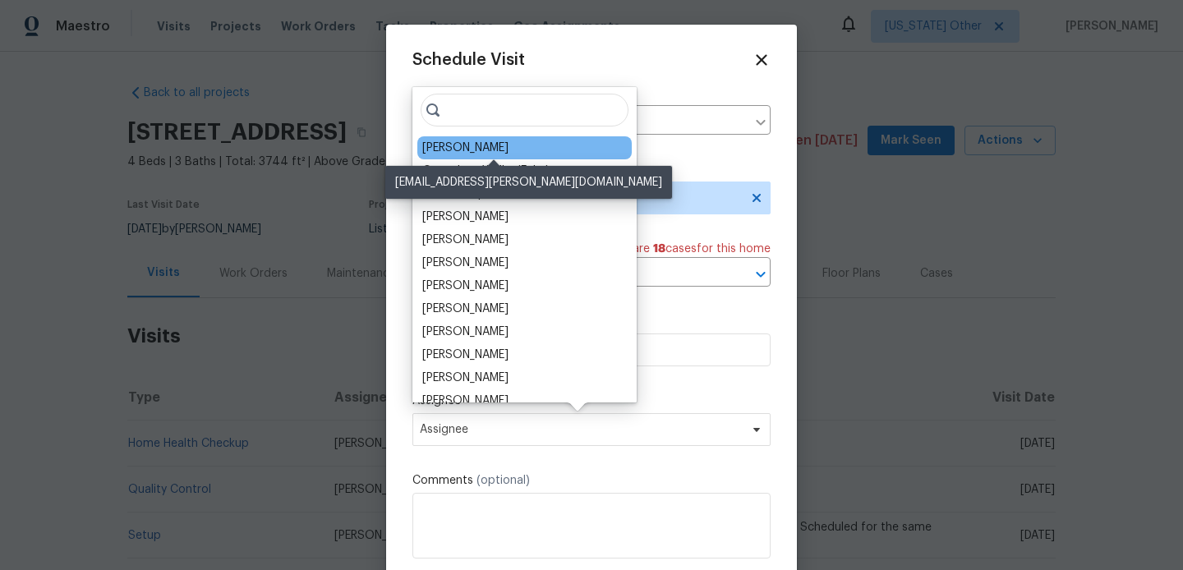
click at [475, 151] on div "Francisco Balcazar Serrato" at bounding box center [465, 148] width 86 height 16
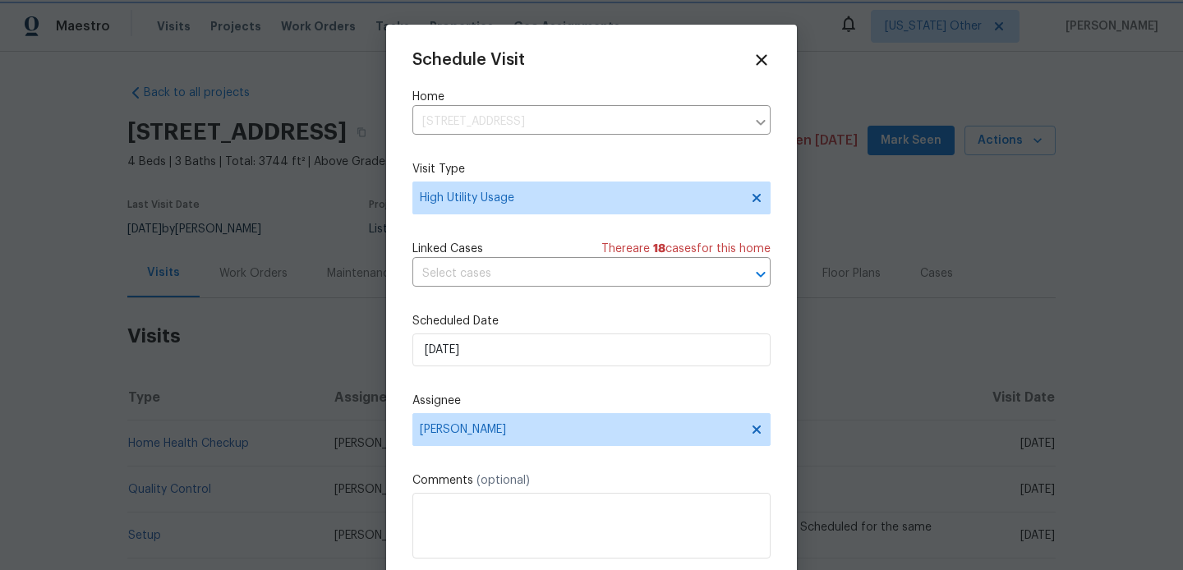
scroll to position [30, 0]
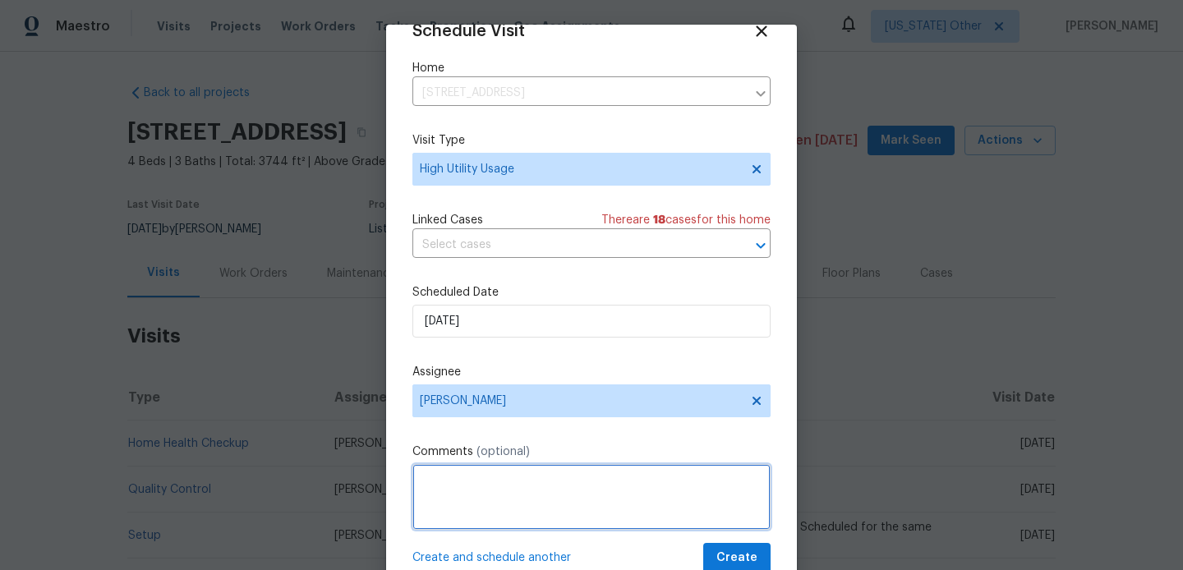
click at [441, 503] on textarea at bounding box center [591, 497] width 358 height 66
paste textarea "Hi team, we received a high-usage electric alert from a utility company for thi…"
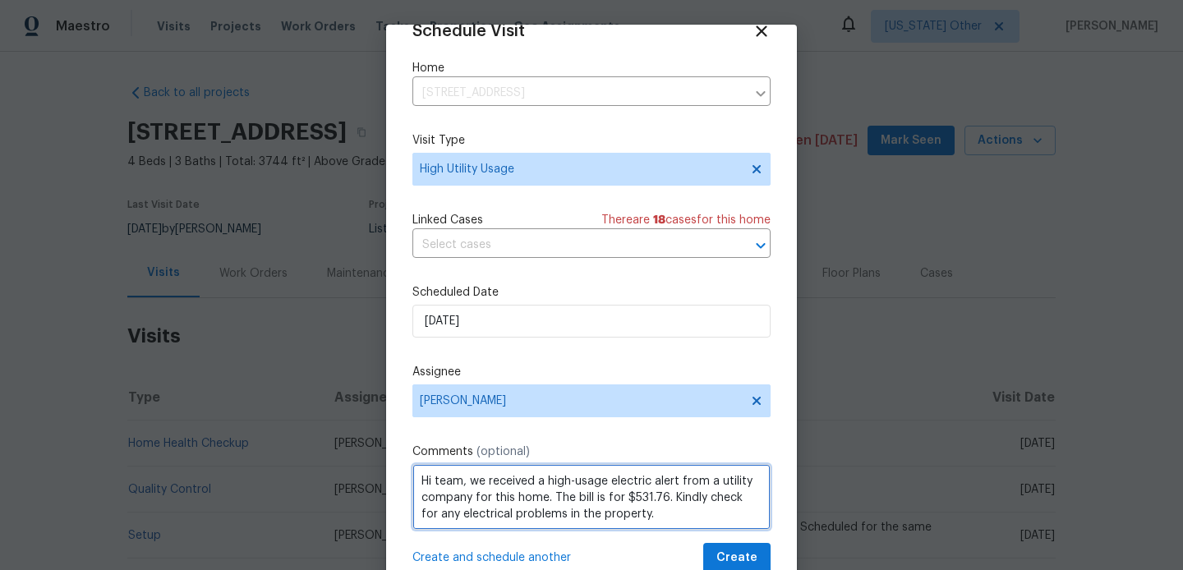
scroll to position [2, 0]
type textarea "Hi team, we received a high-usage electric alert from a utility company for thi…"
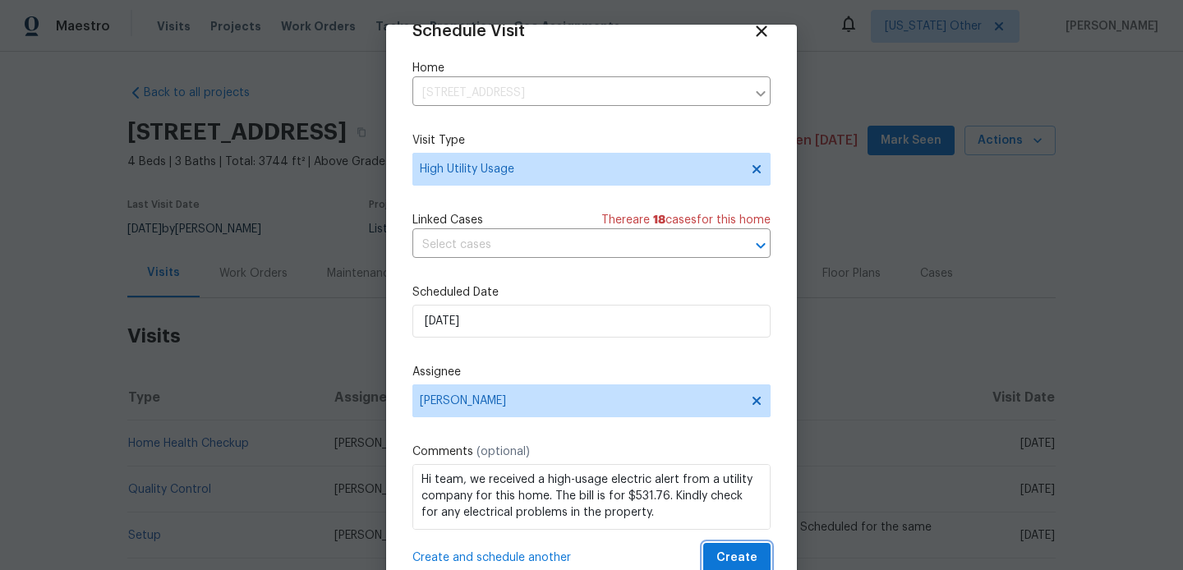
click at [726, 549] on span "Create" at bounding box center [736, 558] width 41 height 21
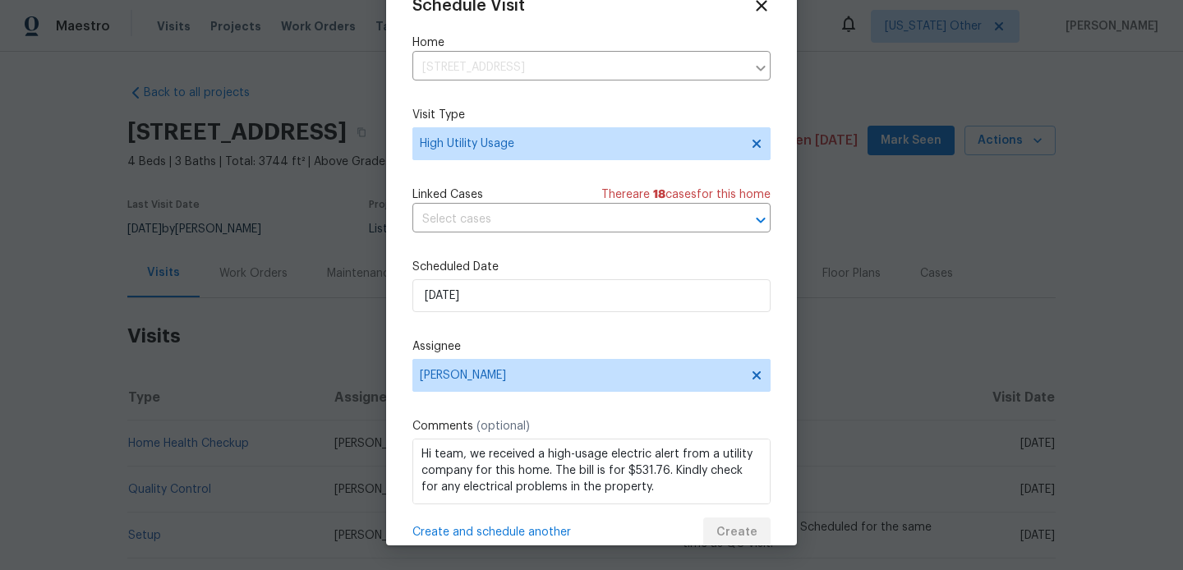
scroll to position [30, 0]
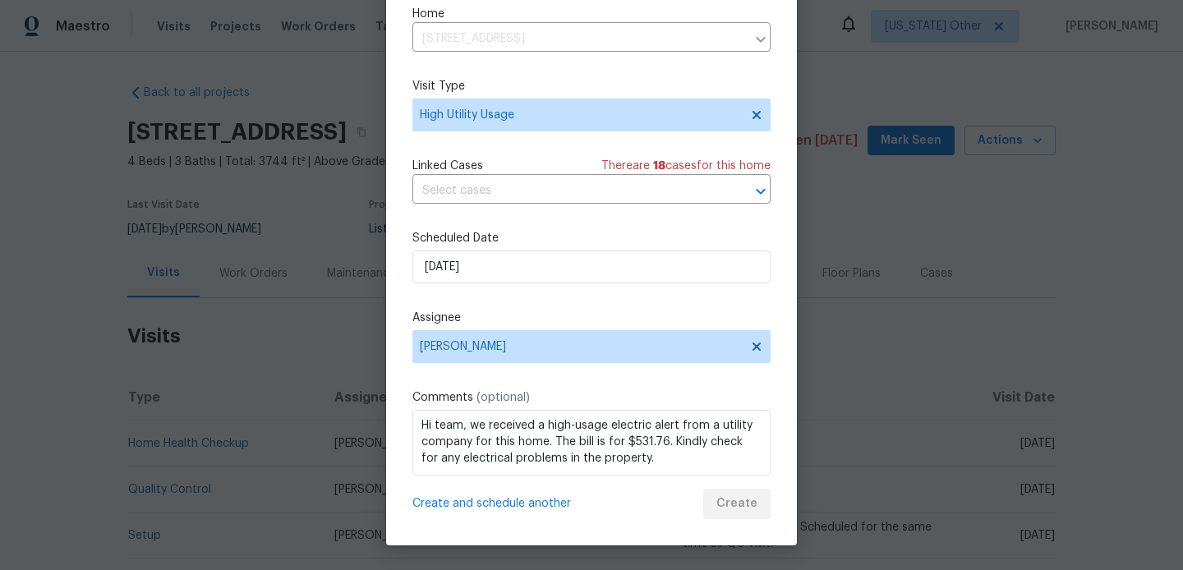
click at [725, 517] on div "Create and schedule another Create" at bounding box center [591, 504] width 358 height 30
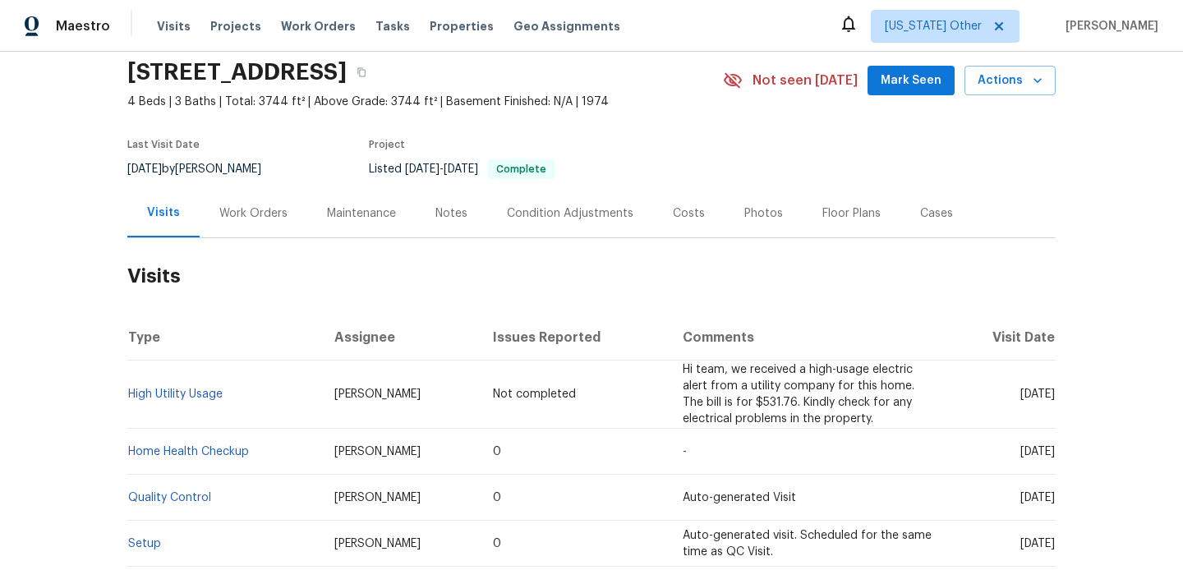
scroll to position [0, 0]
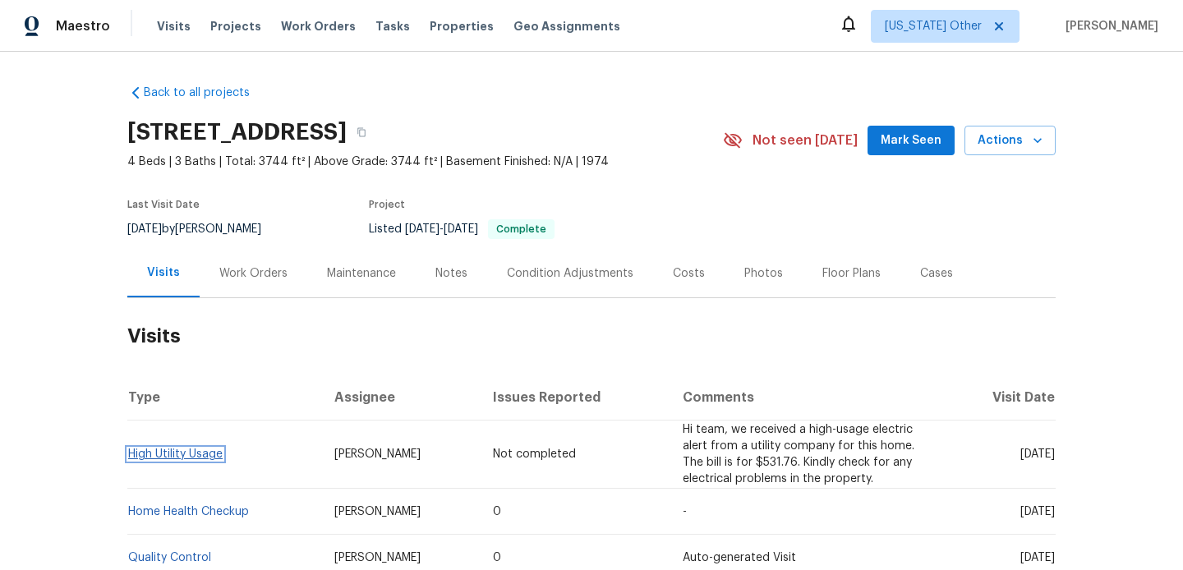
click at [152, 451] on link "High Utility Usage" at bounding box center [175, 453] width 94 height 11
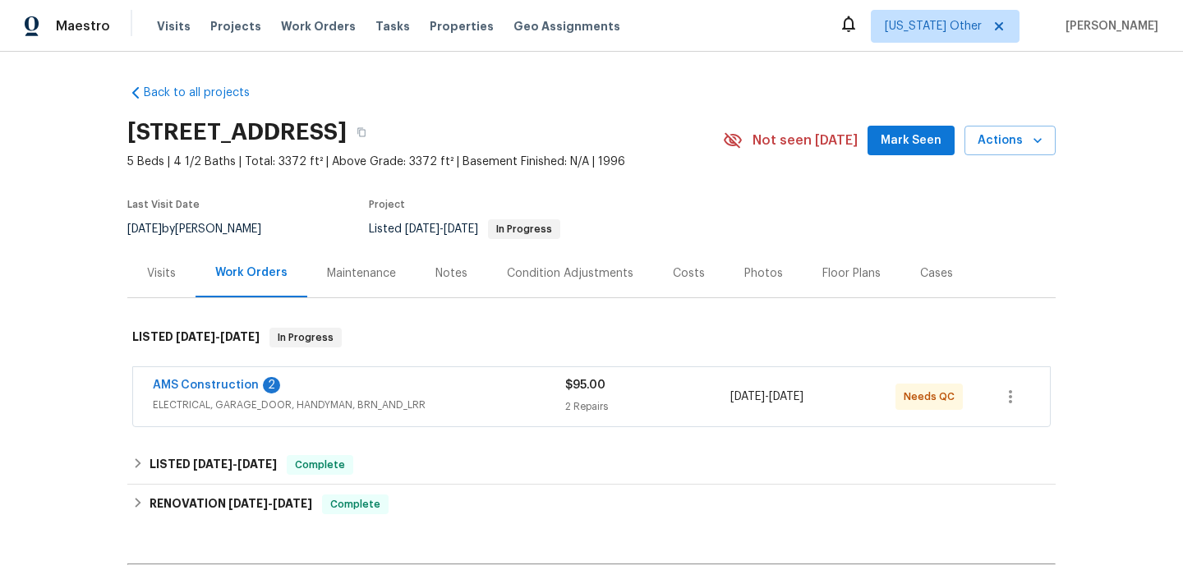
click at [613, 425] on div "AMS Construction 2 ELECTRICAL, GARAGE_DOOR, HANDYMAN, BRN_AND_LRR $95.00 2 Repa…" at bounding box center [591, 396] width 916 height 59
click at [618, 410] on div "2 Repairs" at bounding box center [647, 406] width 165 height 16
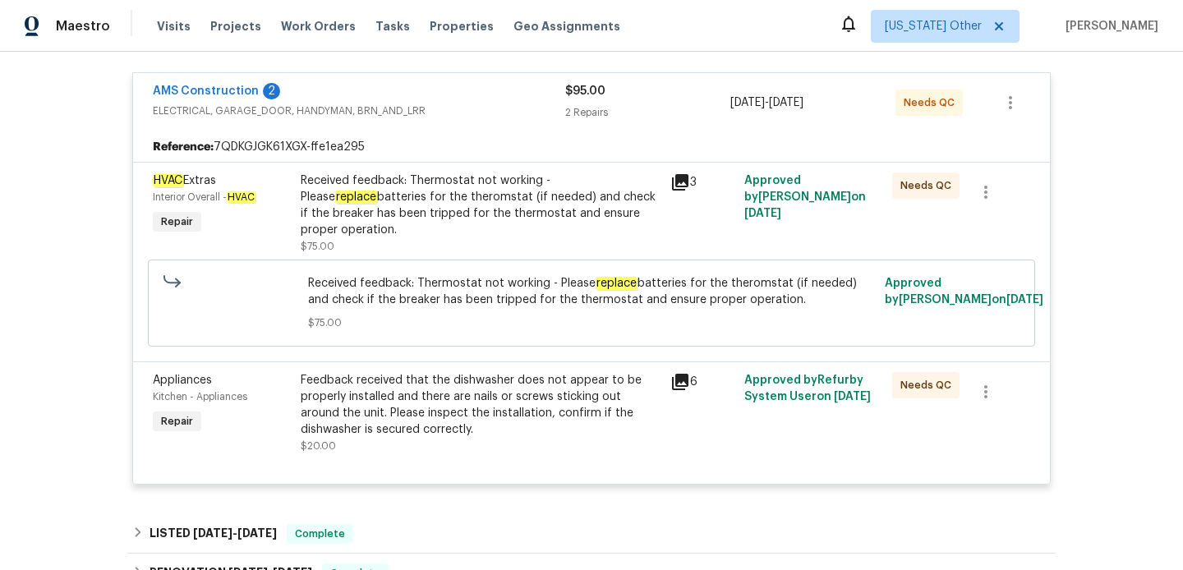
scroll to position [228, 0]
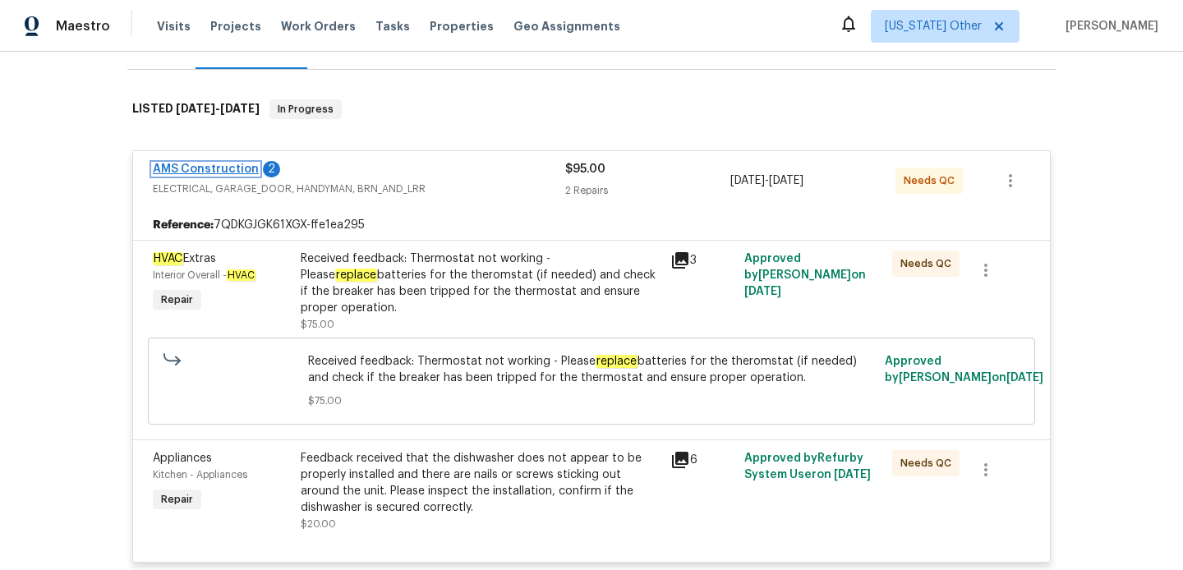
click at [201, 165] on link "AMS Construction" at bounding box center [206, 168] width 106 height 11
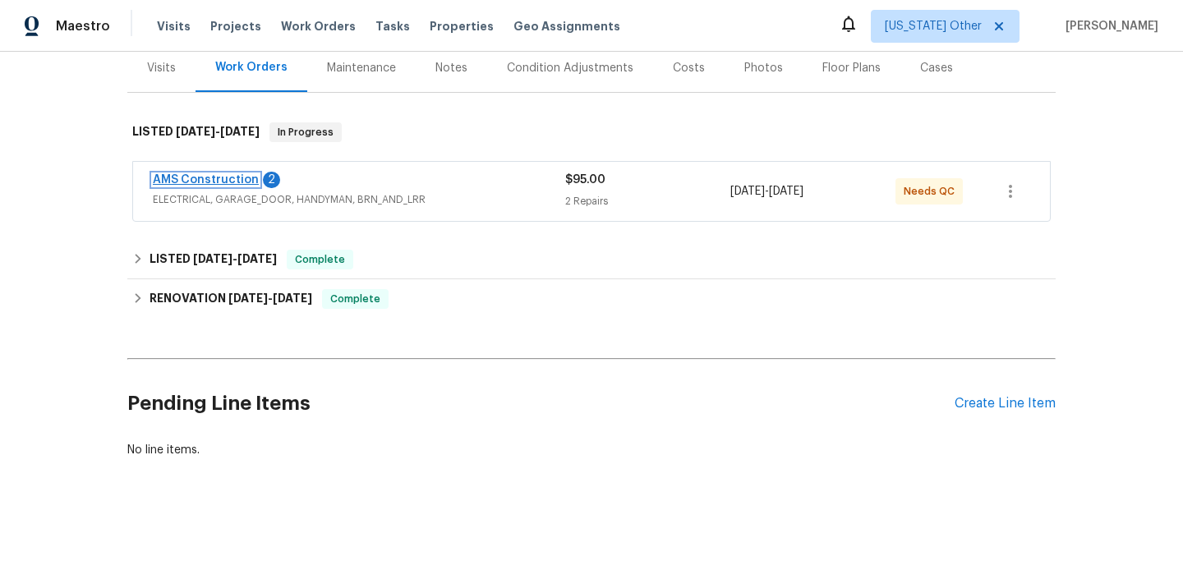
scroll to position [205, 0]
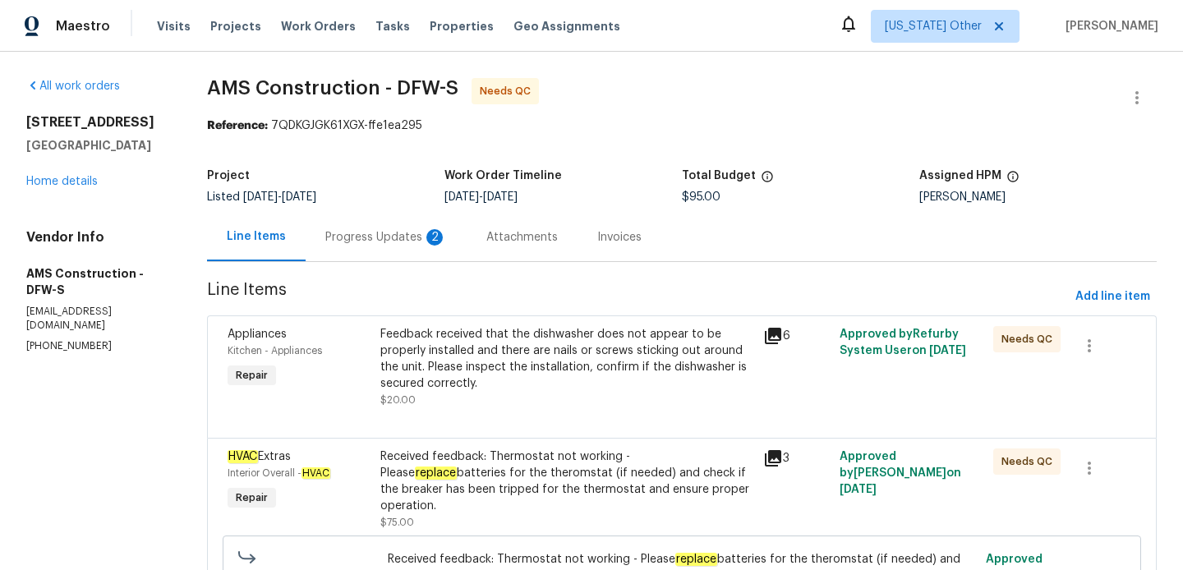
click at [383, 256] on div "Progress Updates 2" at bounding box center [385, 237] width 161 height 48
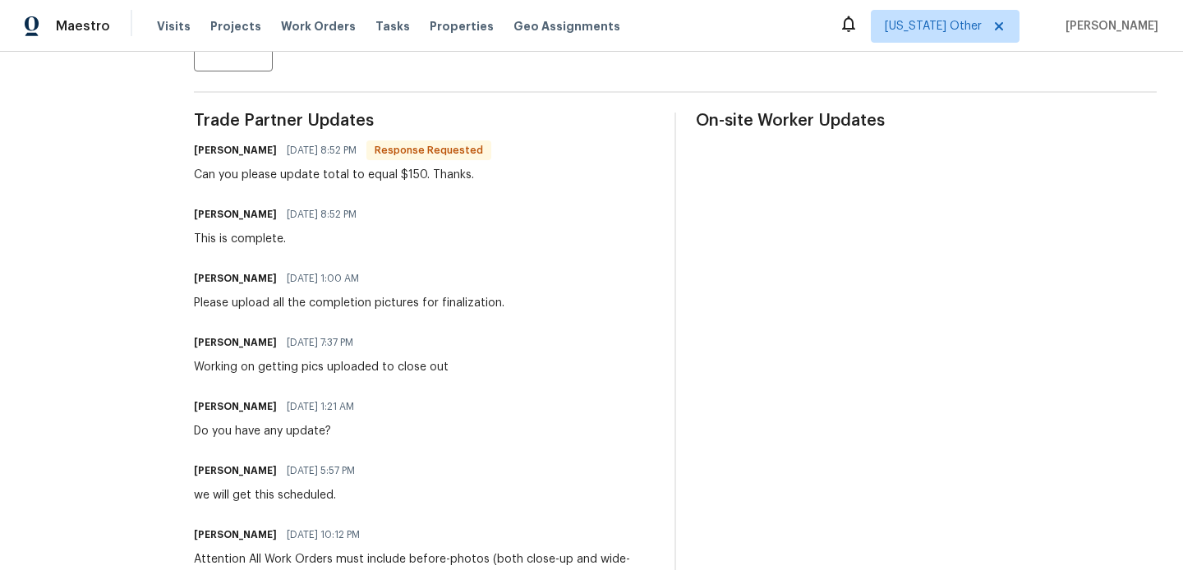
scroll to position [545, 0]
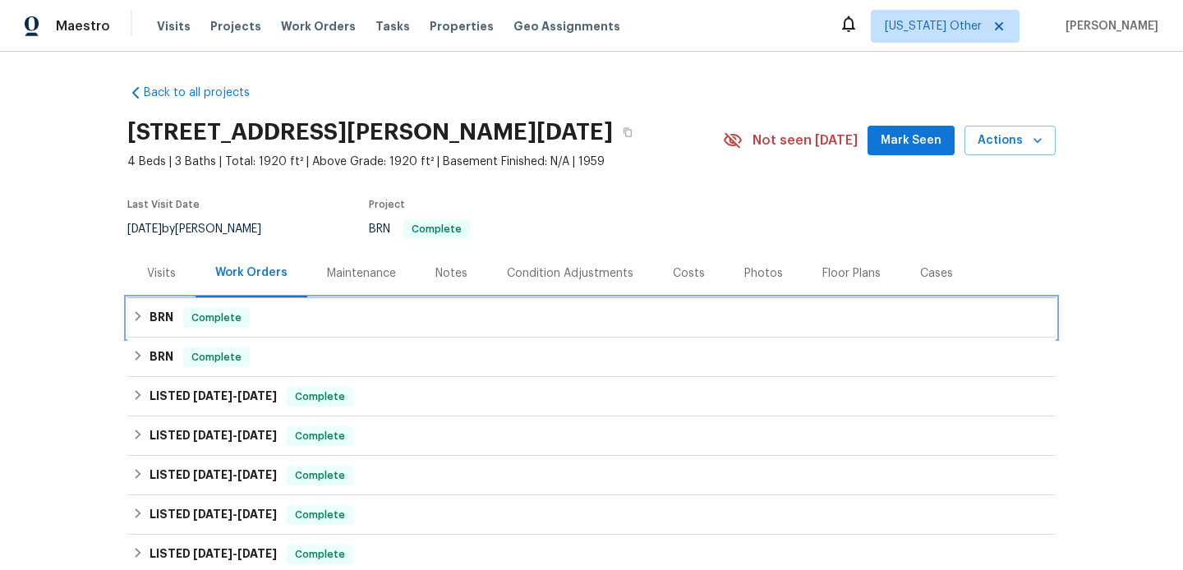
click at [373, 299] on div "BRN Complete" at bounding box center [591, 317] width 928 height 39
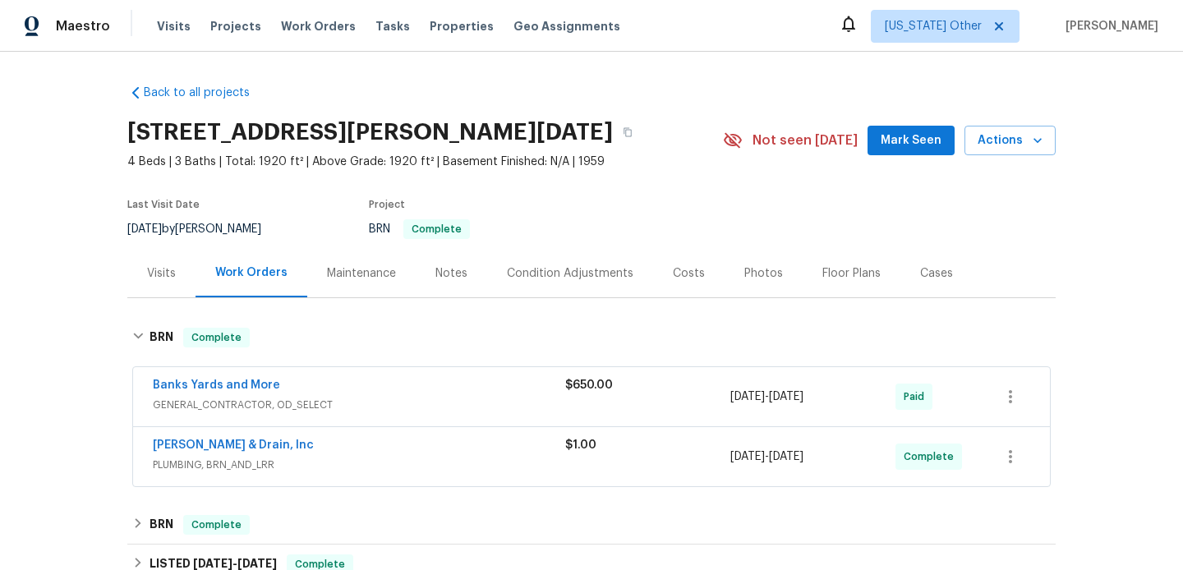
click at [382, 394] on div "Banks Yards and More" at bounding box center [359, 387] width 412 height 20
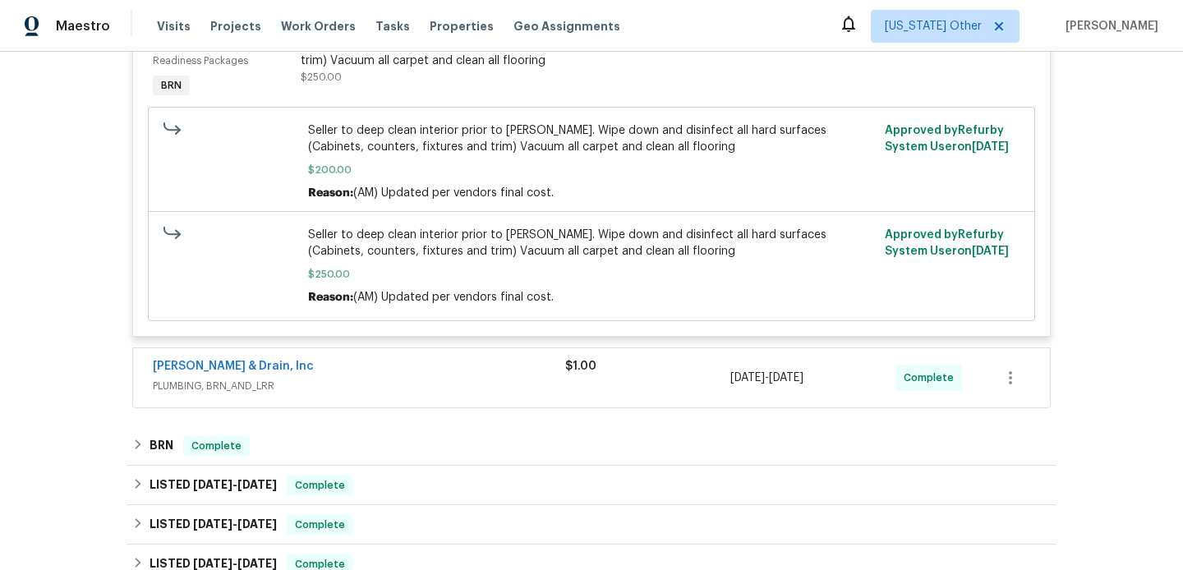
scroll to position [866, 0]
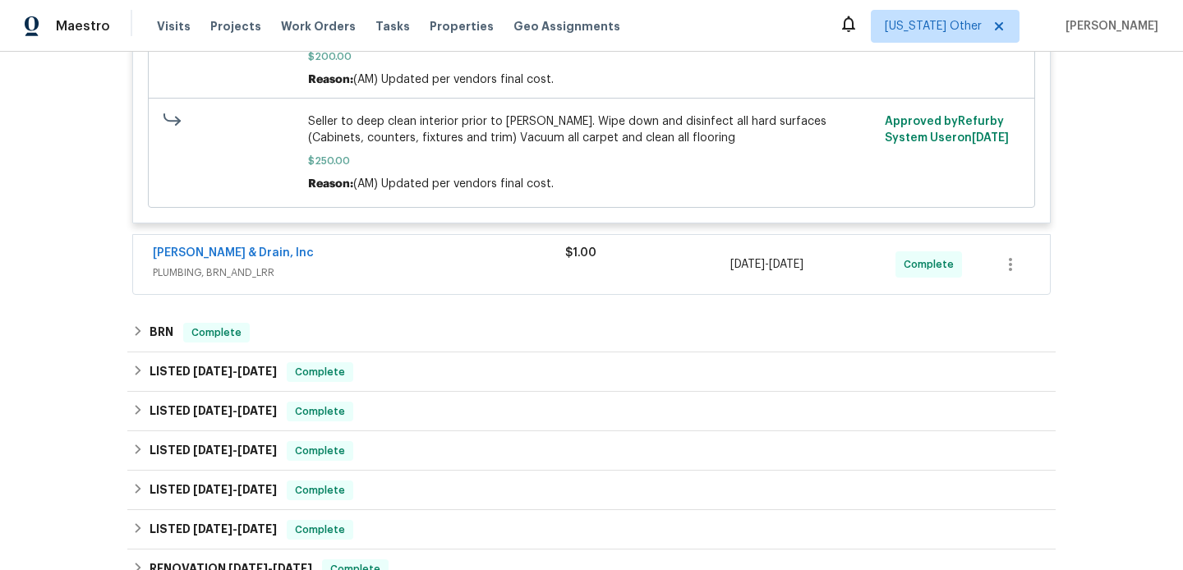
click at [466, 277] on span "PLUMBING, BRN_AND_LRR" at bounding box center [359, 272] width 412 height 16
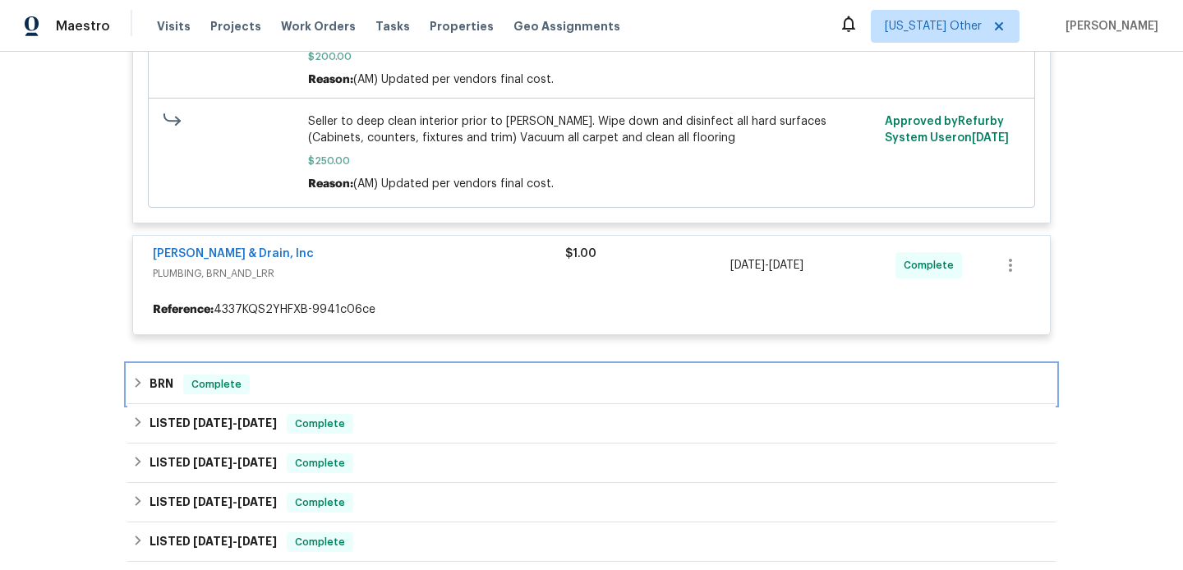
click at [315, 394] on div "BRN Complete" at bounding box center [591, 384] width 918 height 20
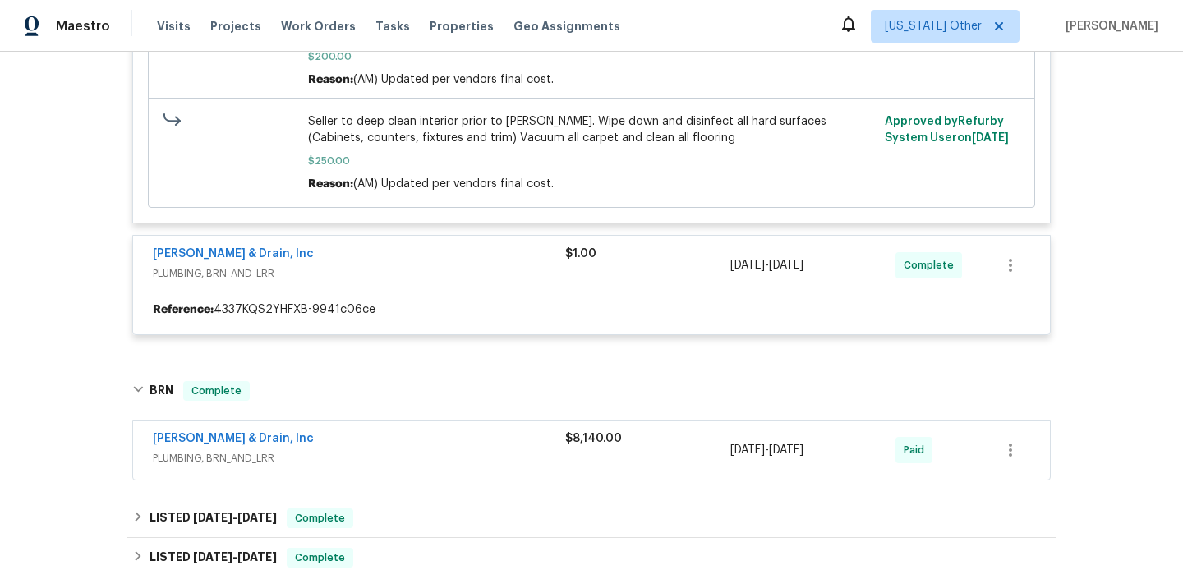
click at [375, 450] on div "Owen Plumbing & Drain, Inc" at bounding box center [359, 440] width 412 height 20
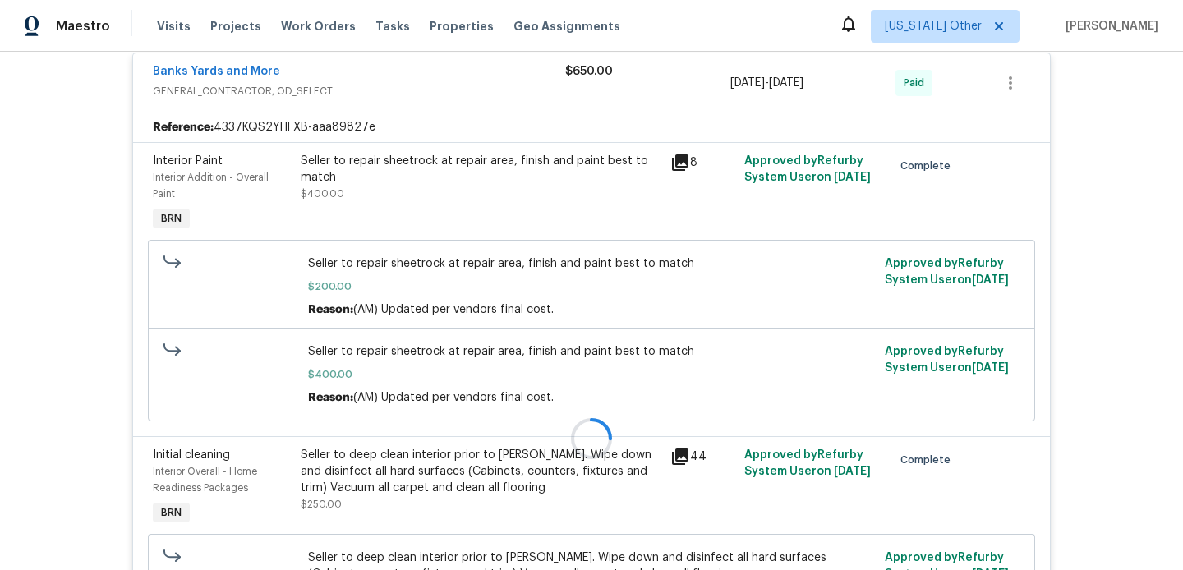
scroll to position [79, 0]
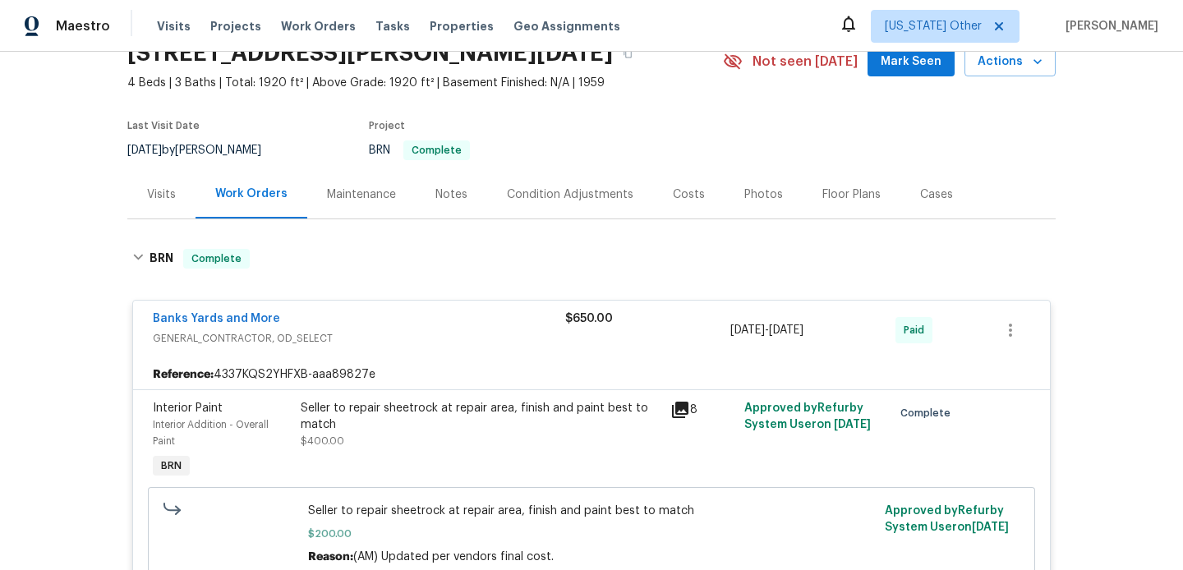
click at [453, 200] on div "Notes" at bounding box center [451, 194] width 32 height 16
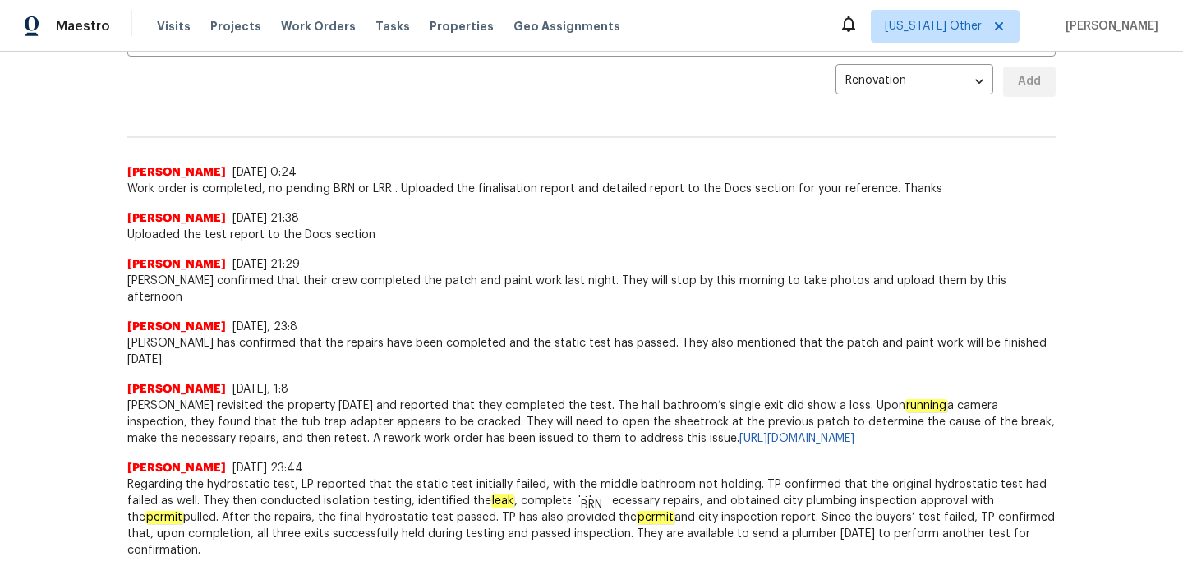
scroll to position [386, 0]
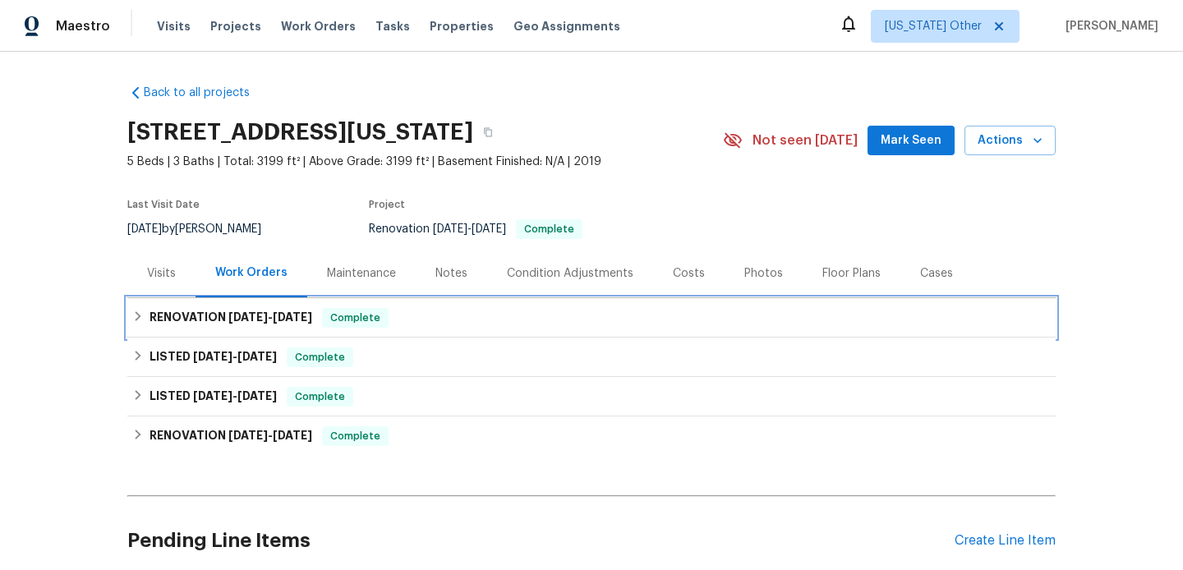
click at [415, 319] on div "RENOVATION [DATE] - [DATE] Complete" at bounding box center [591, 318] width 918 height 20
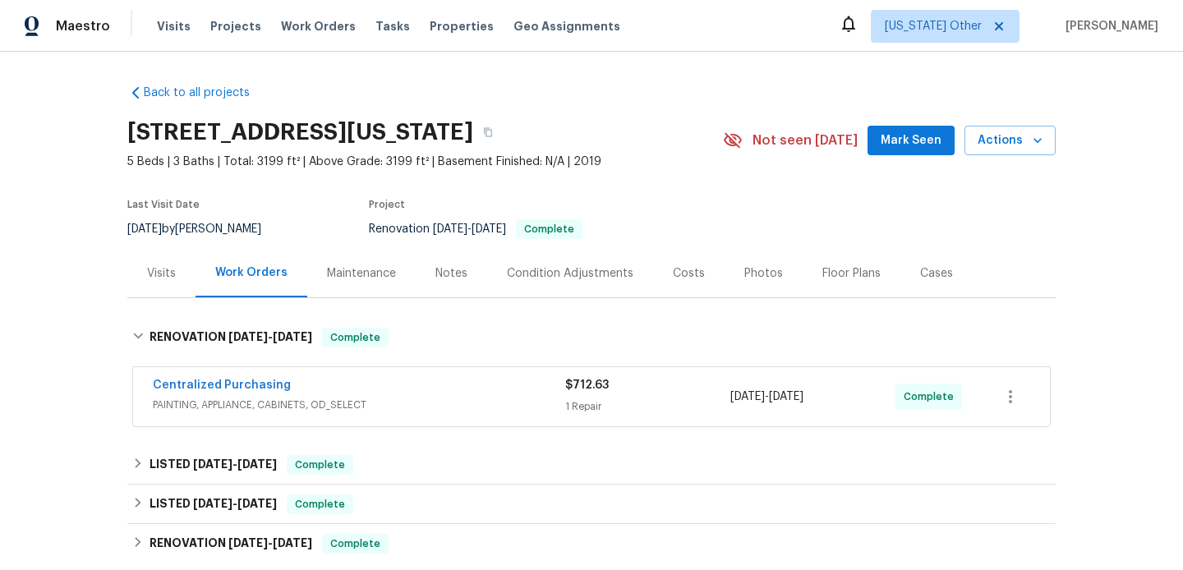
click at [496, 410] on span "PAINTING, APPLIANCE, CABINETS, OD_SELECT" at bounding box center [359, 405] width 412 height 16
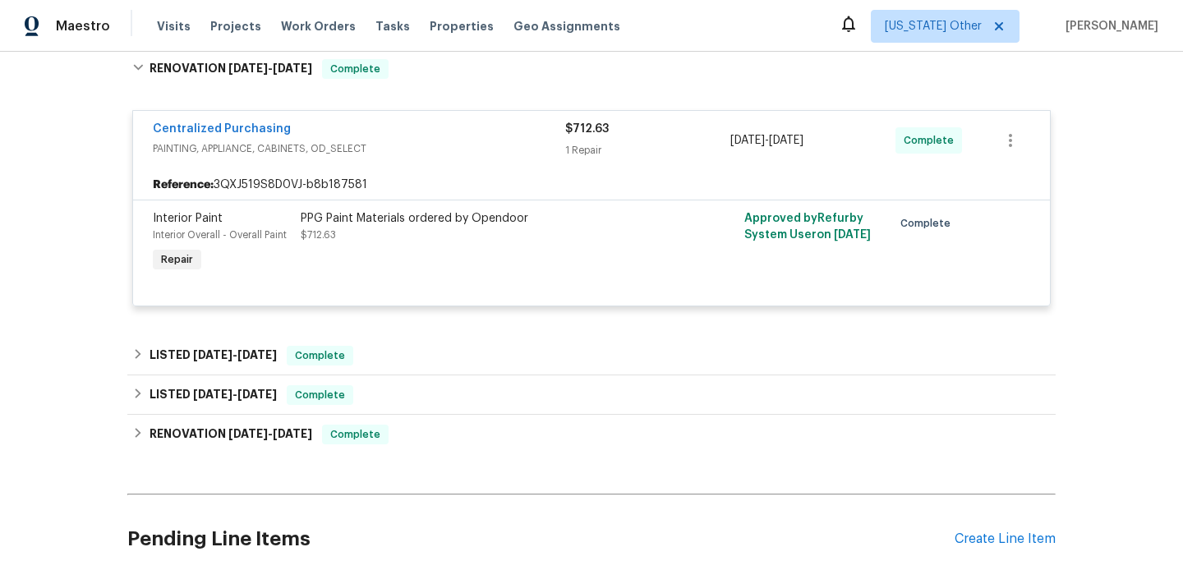
scroll to position [285, 0]
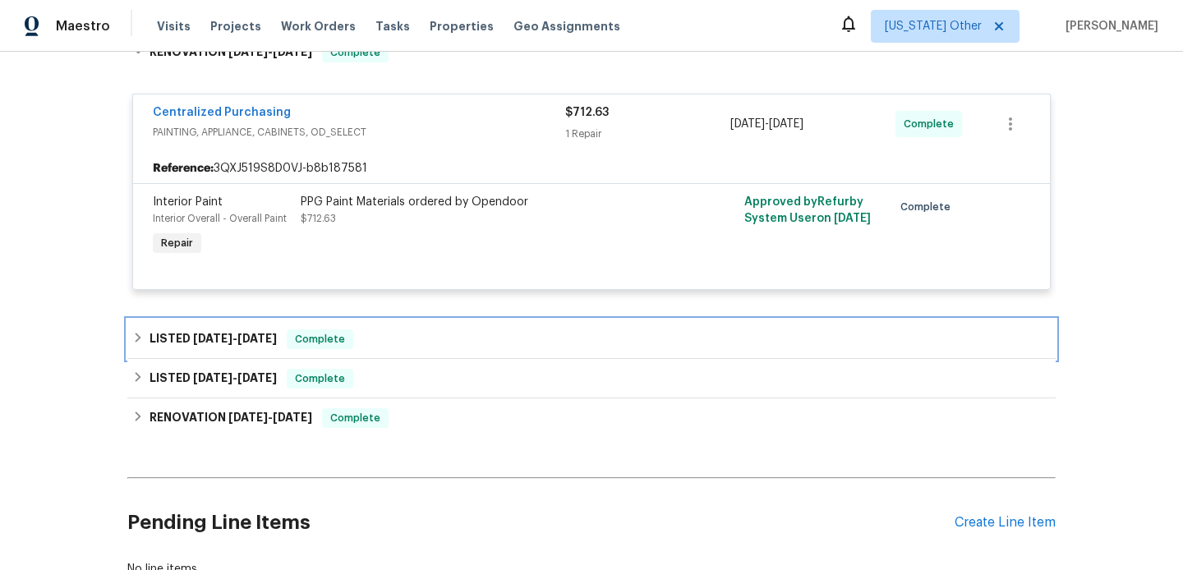
click at [457, 336] on div "LISTED 1/23/25 - 5/24/25 Complete" at bounding box center [591, 339] width 918 height 20
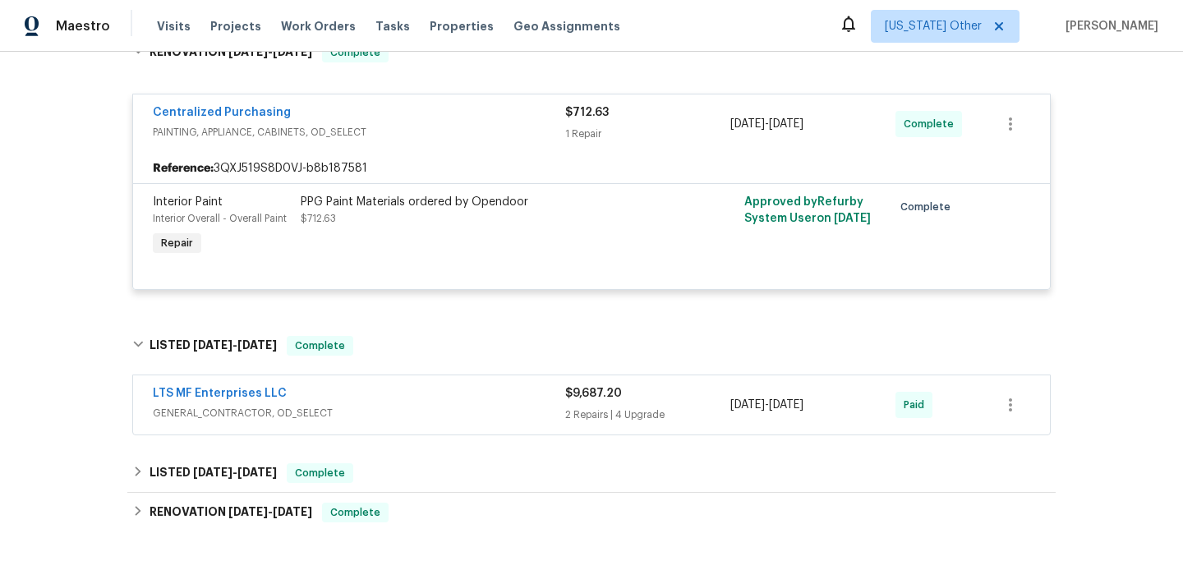
click at [466, 395] on div "LTS MF Enterprises LLC" at bounding box center [359, 395] width 412 height 20
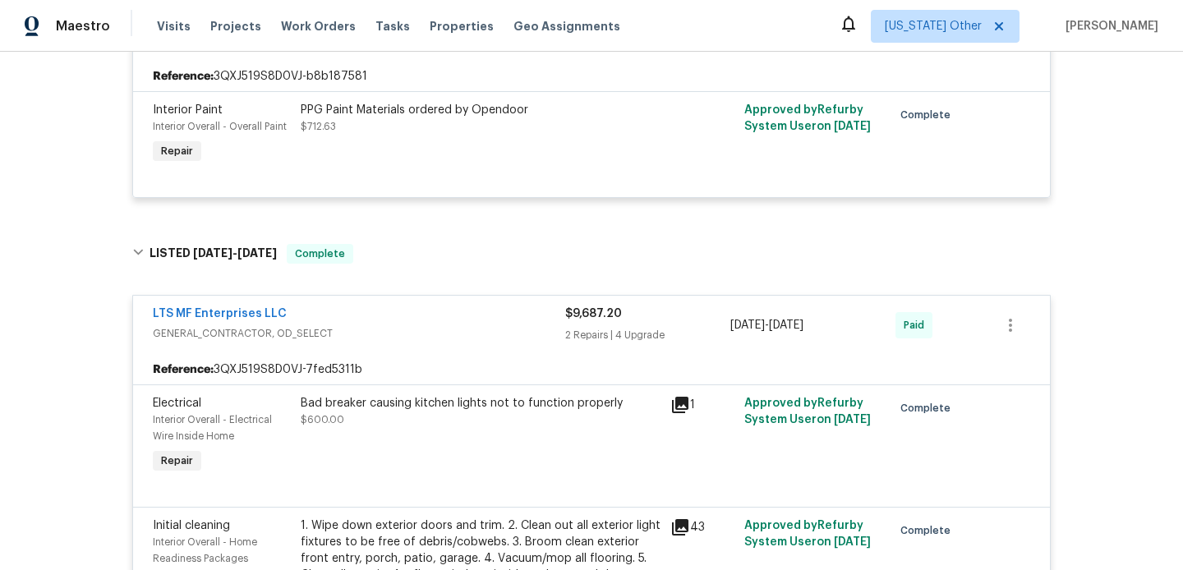
scroll to position [0, 0]
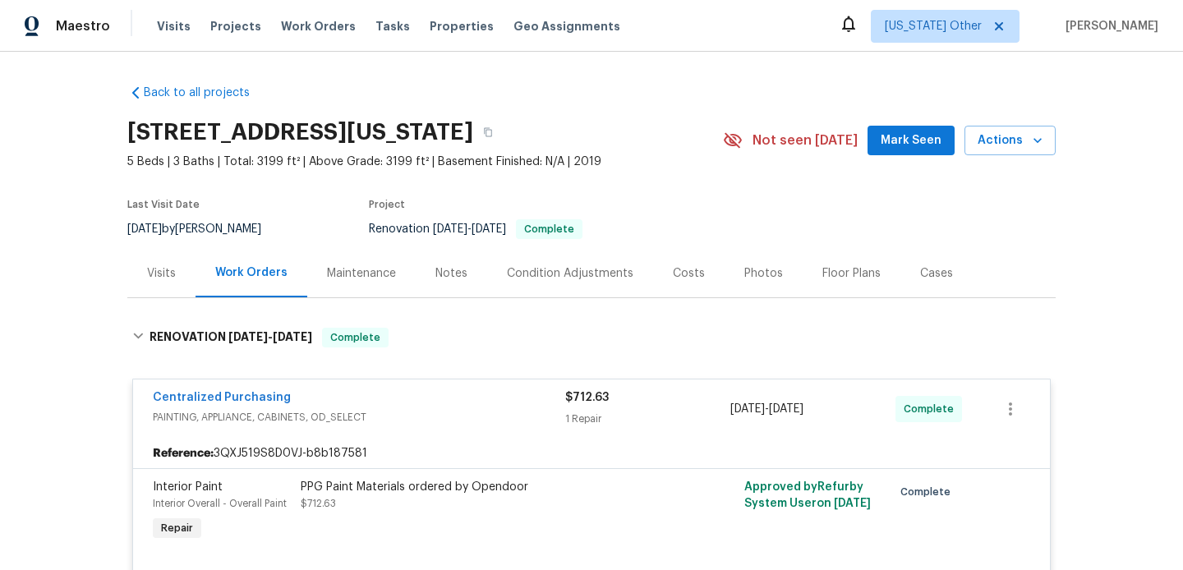
click at [199, 280] on div "Work Orders" at bounding box center [251, 273] width 112 height 48
click at [151, 269] on div "Visits" at bounding box center [161, 273] width 29 height 16
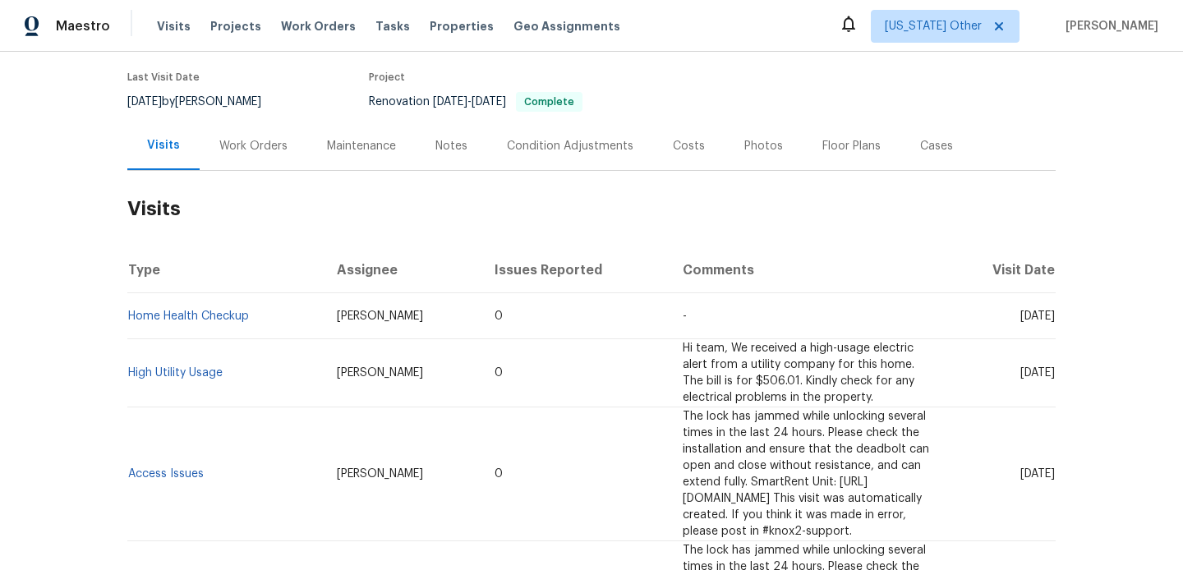
scroll to position [149, 0]
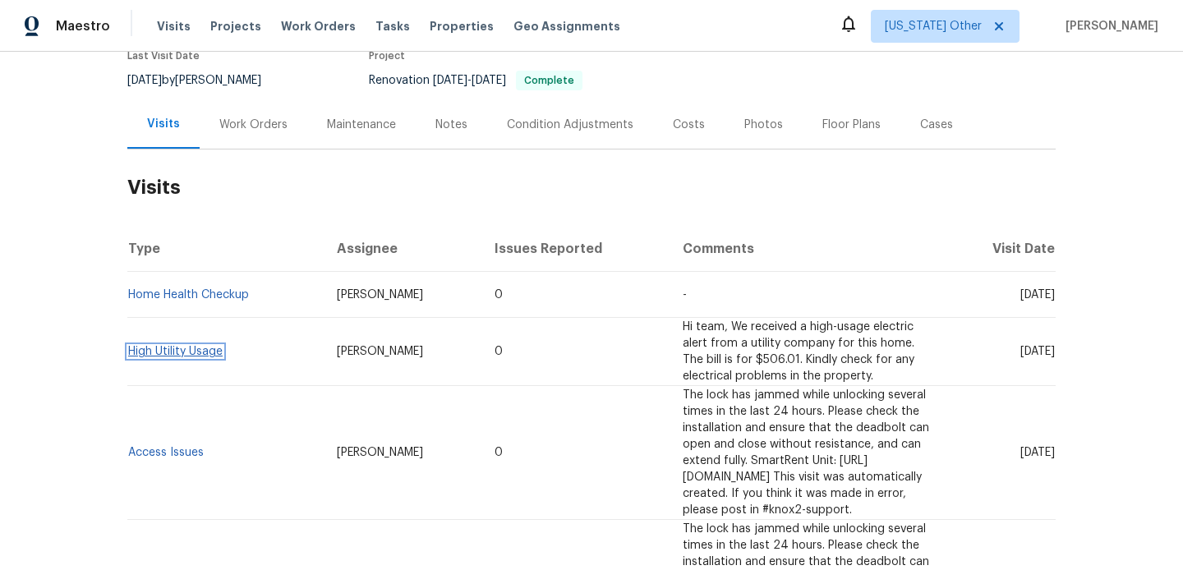
click at [172, 347] on link "High Utility Usage" at bounding box center [175, 351] width 94 height 11
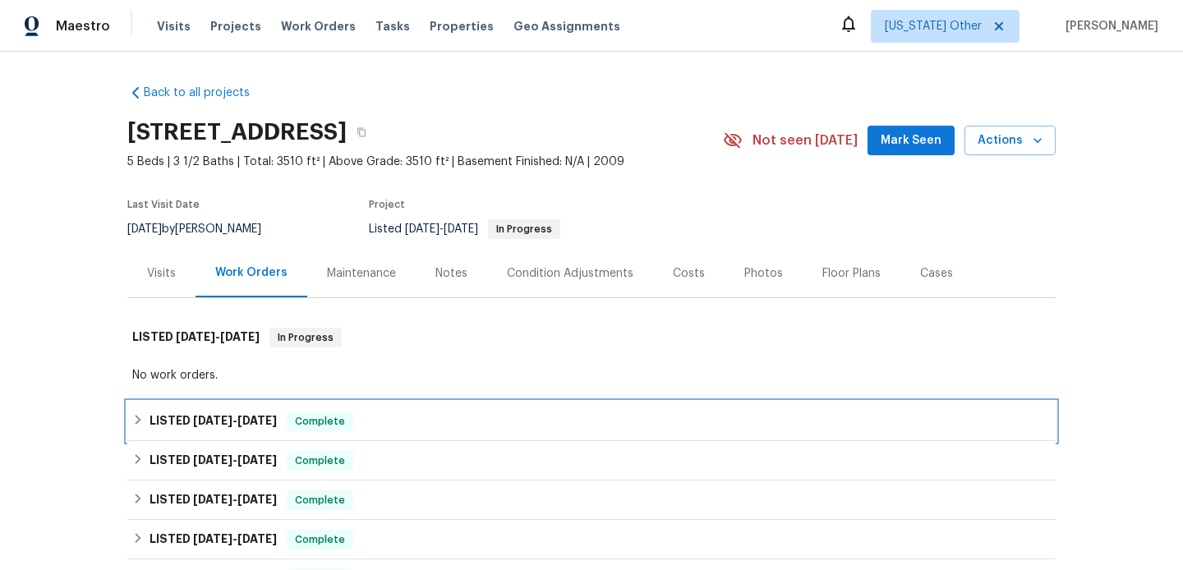
click at [406, 416] on div "LISTED [DATE] - [DATE] Complete" at bounding box center [591, 421] width 918 height 20
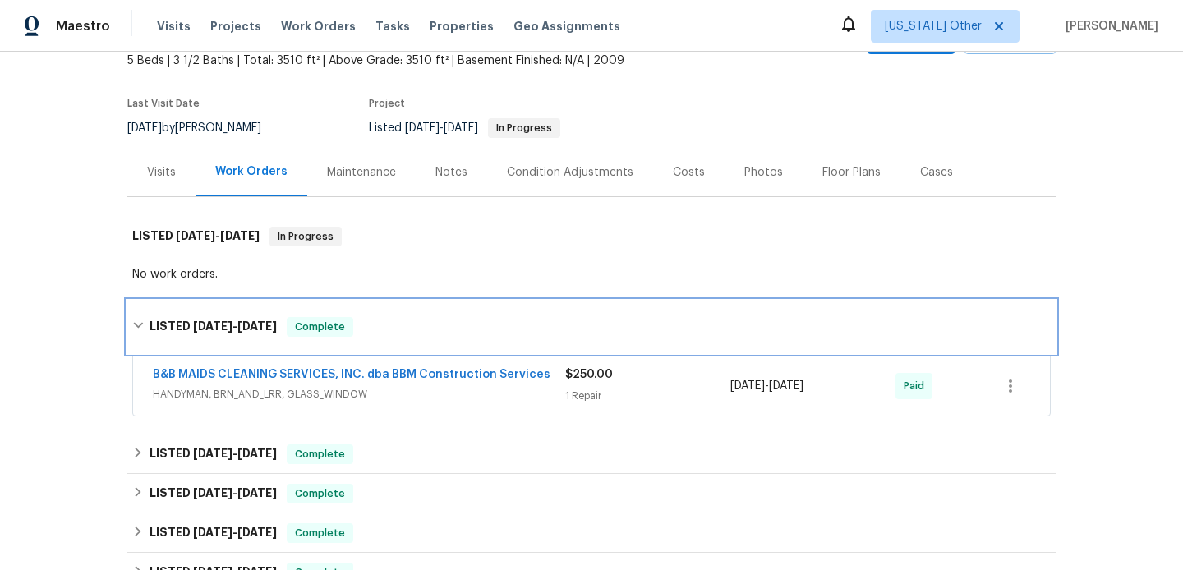
scroll to position [154, 0]
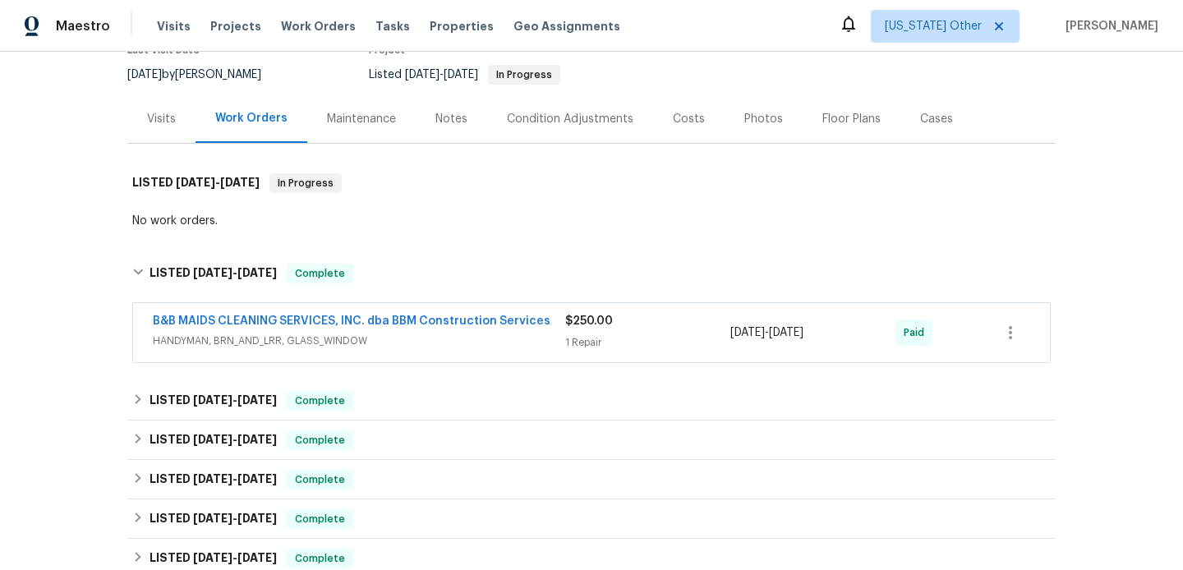
click at [508, 341] on span "HANDYMAN, BRN_AND_LRR, GLASS_WINDOW" at bounding box center [359, 341] width 412 height 16
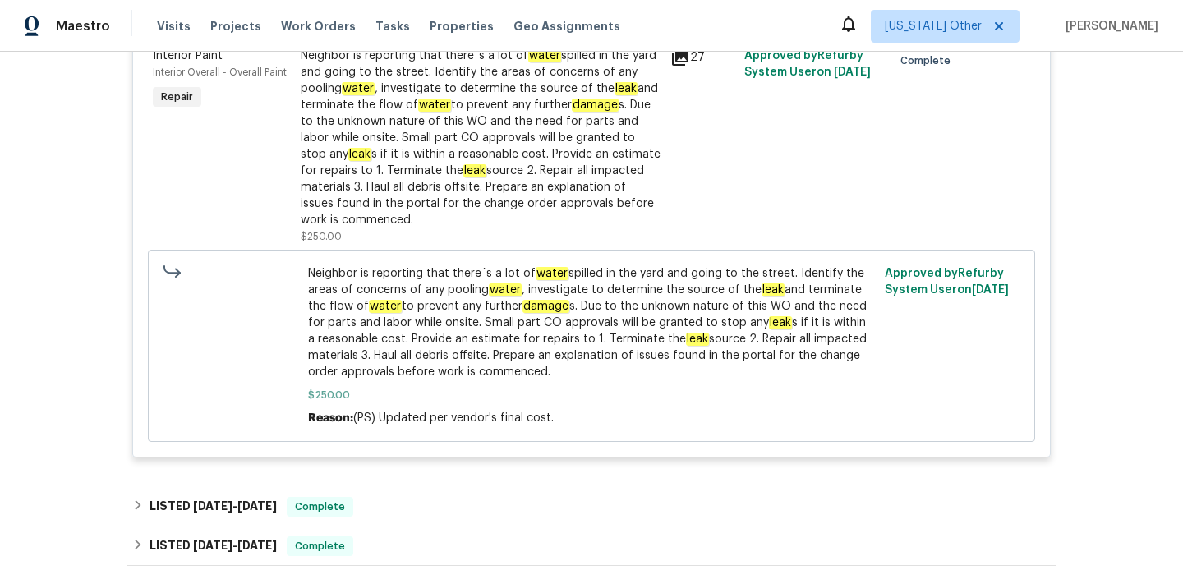
scroll to position [689, 0]
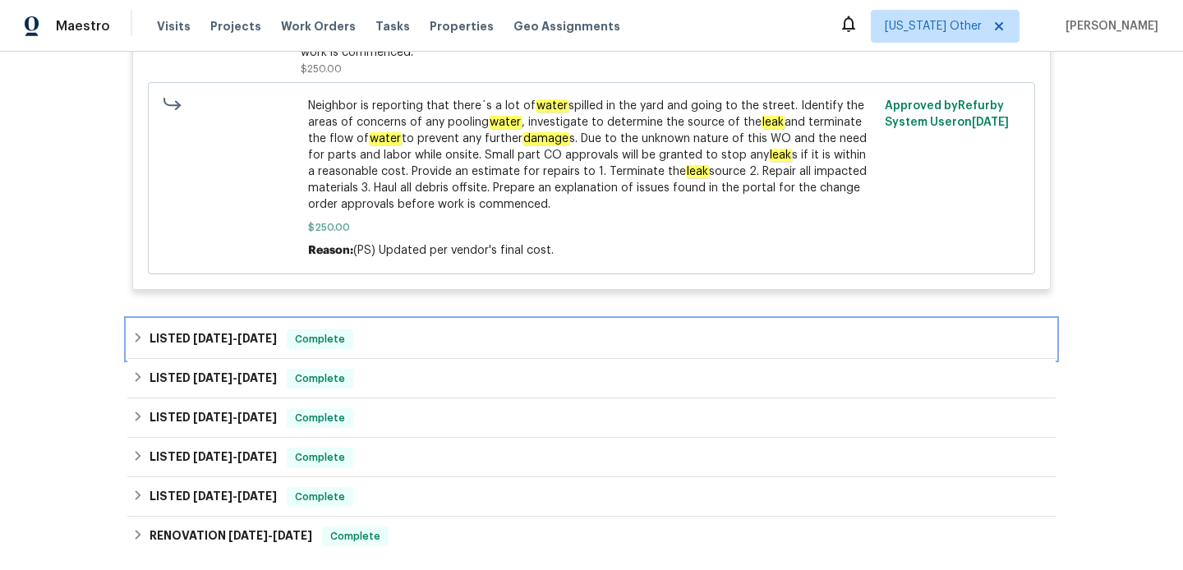
click at [507, 341] on div "LISTED [DATE] - [DATE] Complete" at bounding box center [591, 339] width 918 height 20
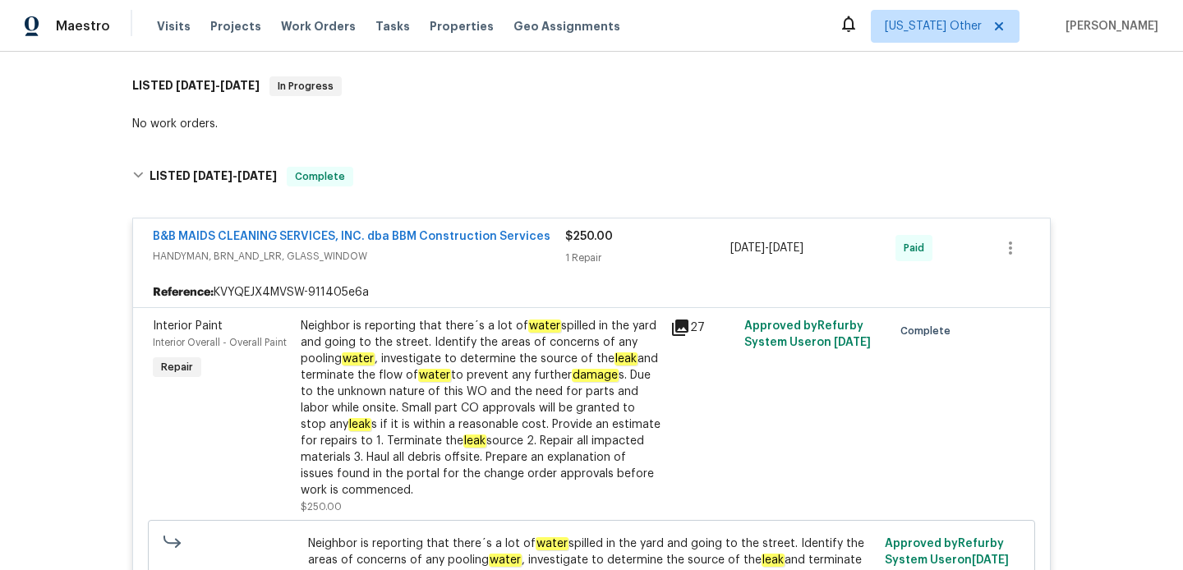
scroll to position [135, 0]
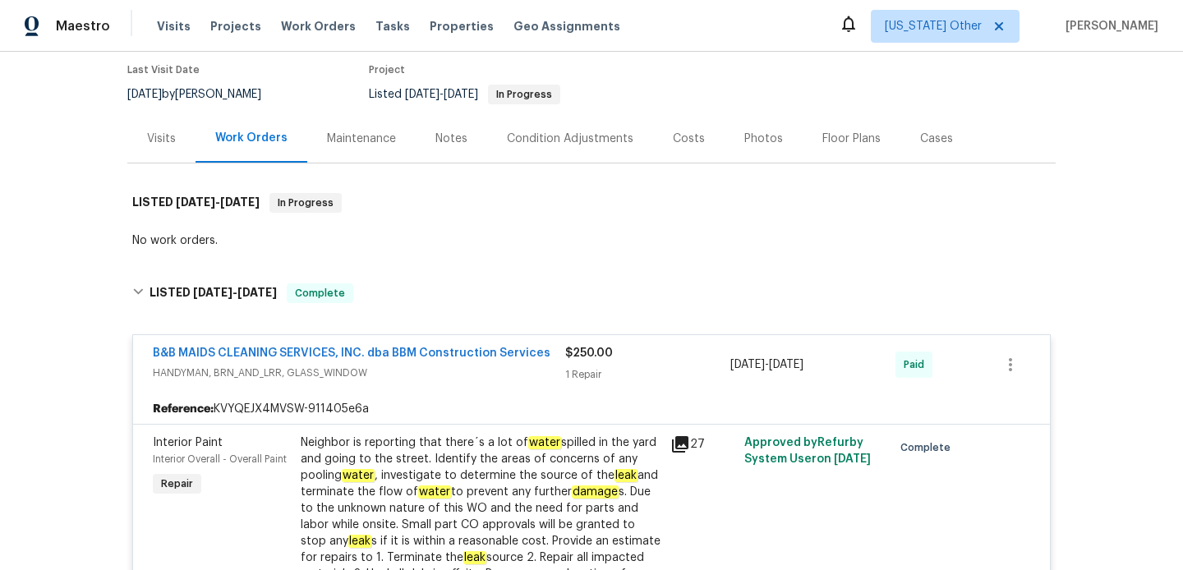
click at [159, 129] on div "Visits" at bounding box center [161, 138] width 68 height 48
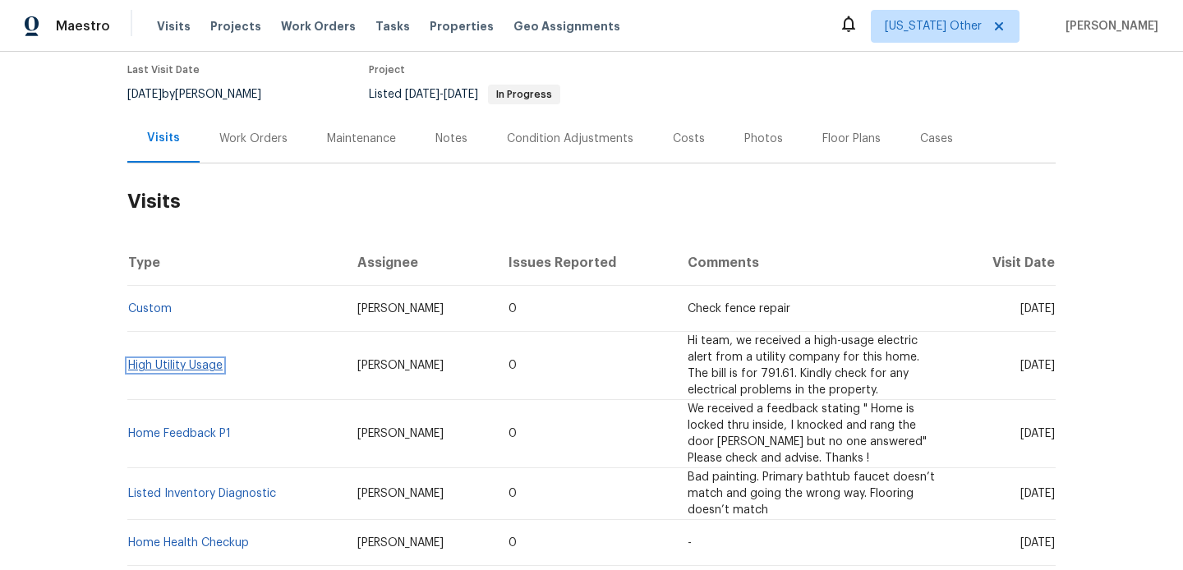
click at [175, 362] on link "High Utility Usage" at bounding box center [175, 365] width 94 height 11
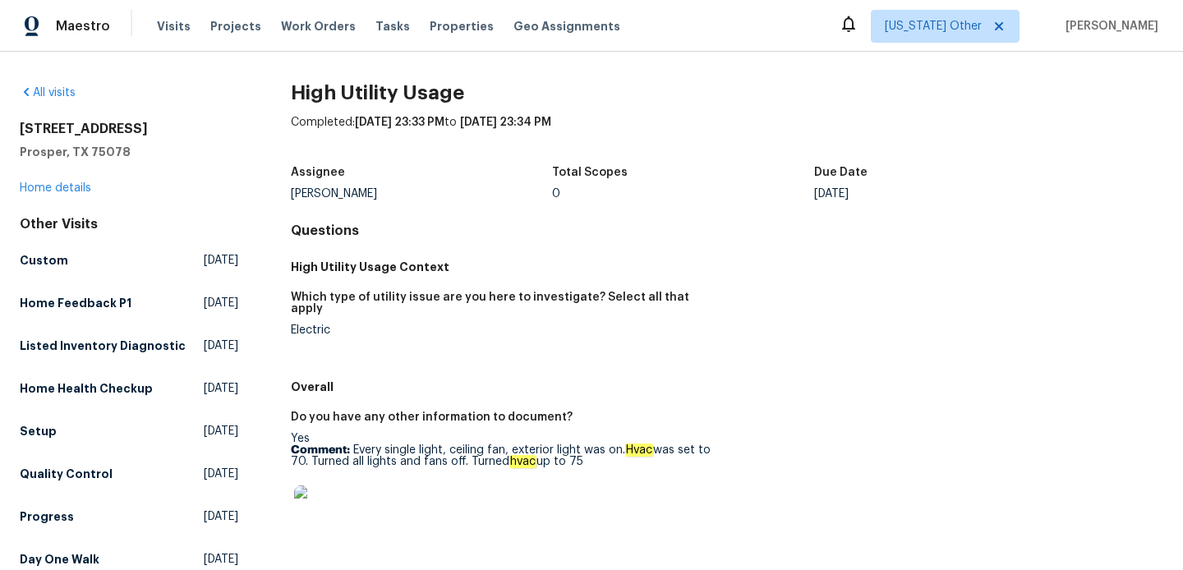
click at [29, 197] on div "All visits [STREET_ADDRESS] Home details Other Visits Custom [DATE] Home Feedba…" at bounding box center [129, 351] width 218 height 532
click at [32, 193] on link "Home details" at bounding box center [55, 187] width 71 height 11
